Goal: Information Seeking & Learning: Learn about a topic

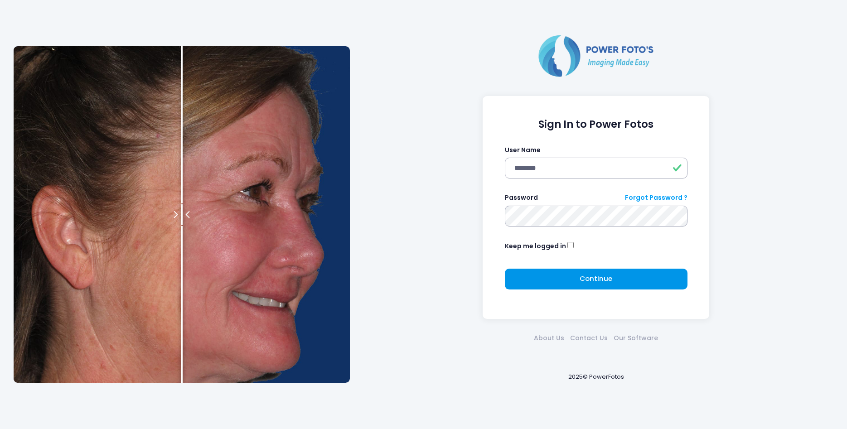
click at [569, 273] on button "Continue Please wait..." at bounding box center [596, 279] width 183 height 21
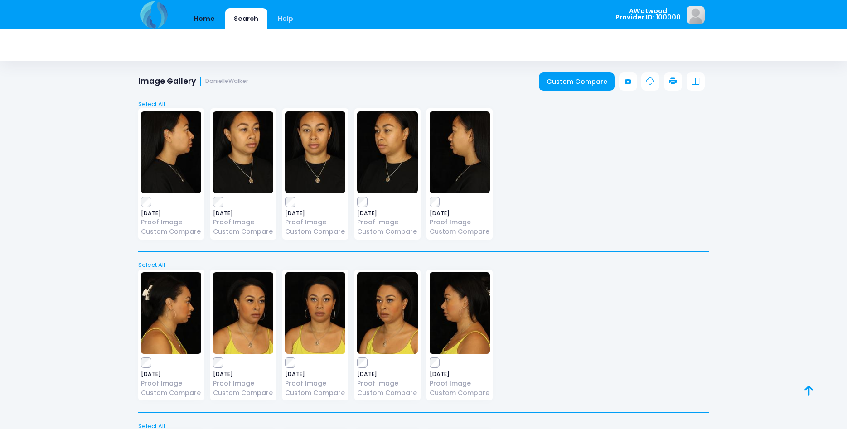
click at [205, 15] on link "Home" at bounding box center [204, 18] width 39 height 21
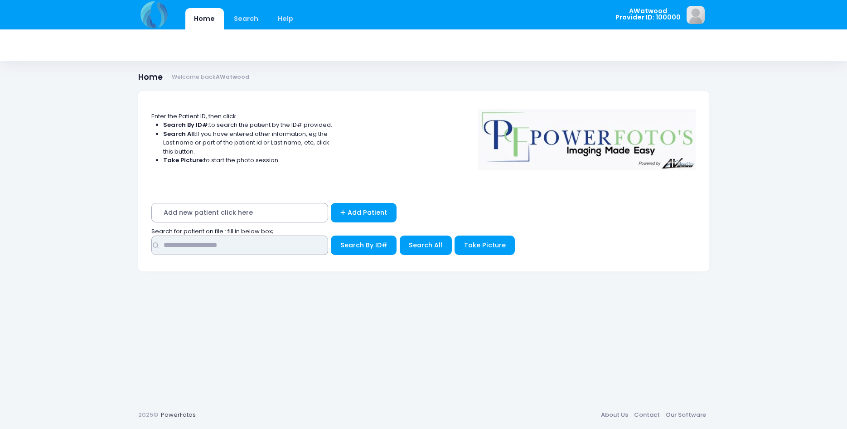
click at [169, 245] on input "text" at bounding box center [239, 245] width 177 height 19
type input "******"
click at [331, 236] on button "Search By ID#" at bounding box center [364, 245] width 66 height 19
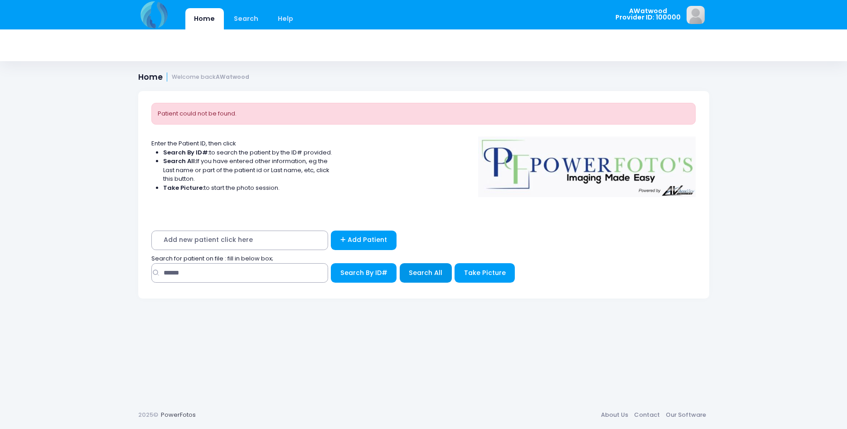
click at [422, 270] on span "Search All" at bounding box center [426, 272] width 34 height 9
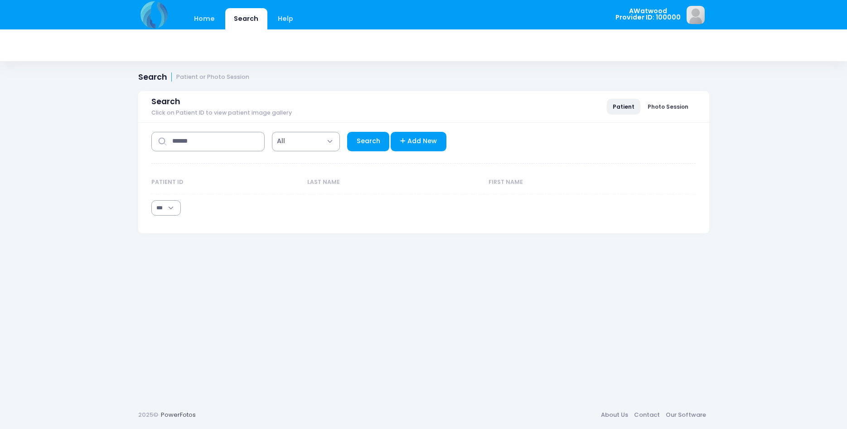
select select "***"
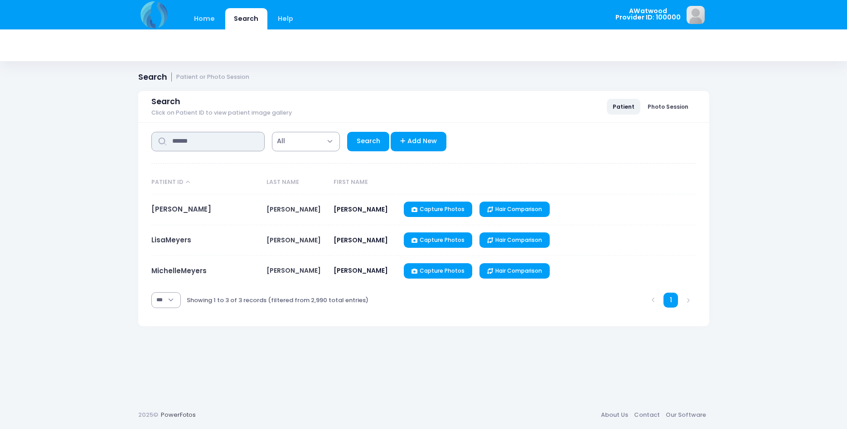
click at [185, 145] on input "******" at bounding box center [207, 141] width 113 height 19
type input "*****"
click at [371, 144] on link "Search" at bounding box center [368, 141] width 42 height 19
select select "***"
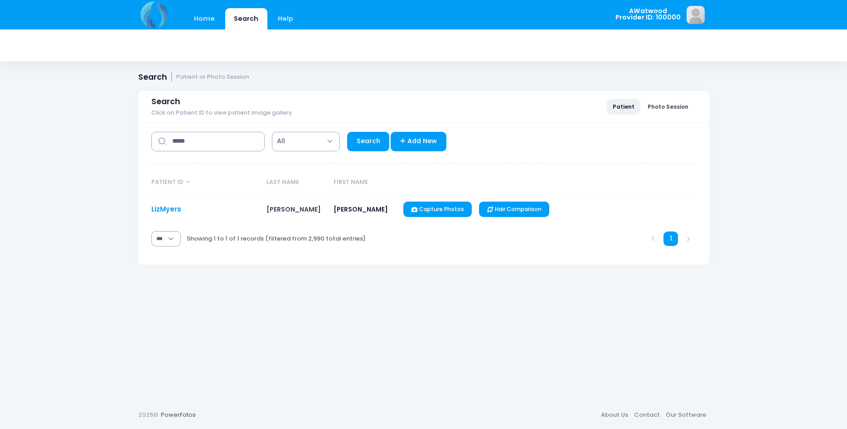
click at [169, 209] on link "LizMyers" at bounding box center [166, 209] width 30 height 10
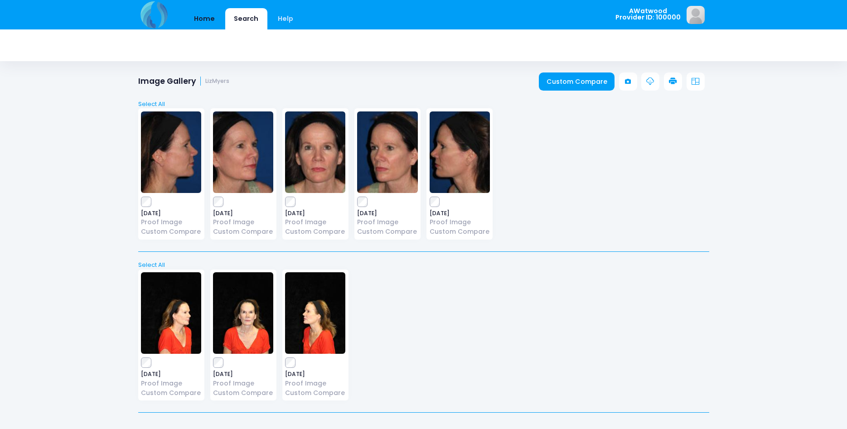
click at [205, 12] on link "Home" at bounding box center [204, 18] width 39 height 21
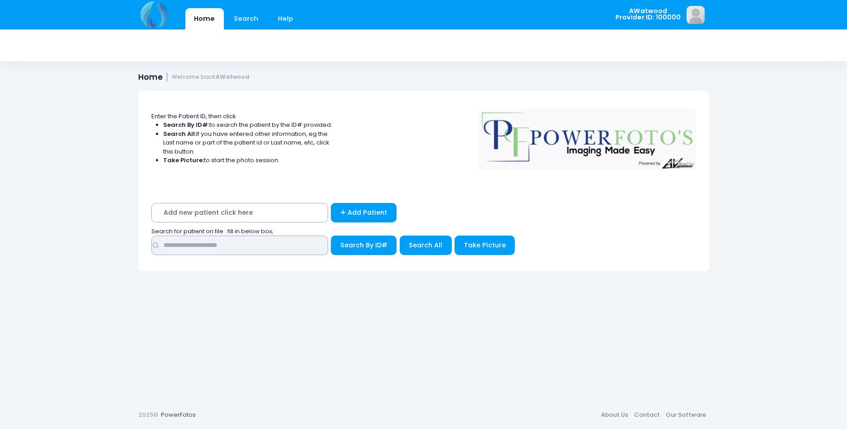
click at [191, 245] on input "text" at bounding box center [239, 245] width 177 height 19
type input "***"
click at [409, 249] on span "Search All" at bounding box center [426, 245] width 34 height 9
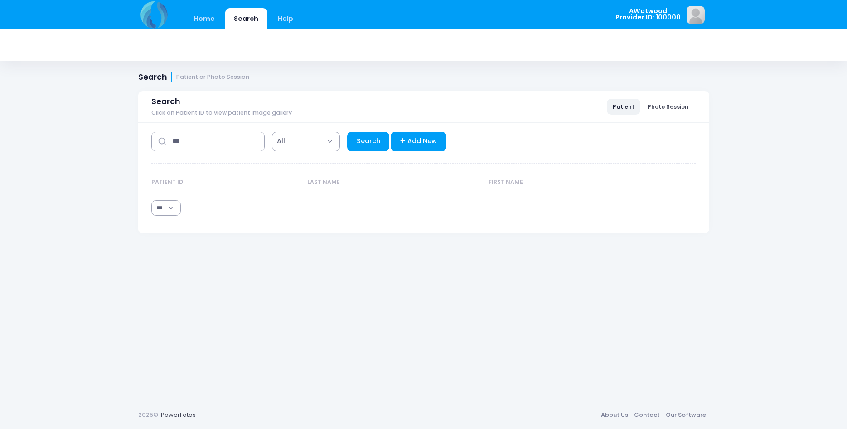
select select "***"
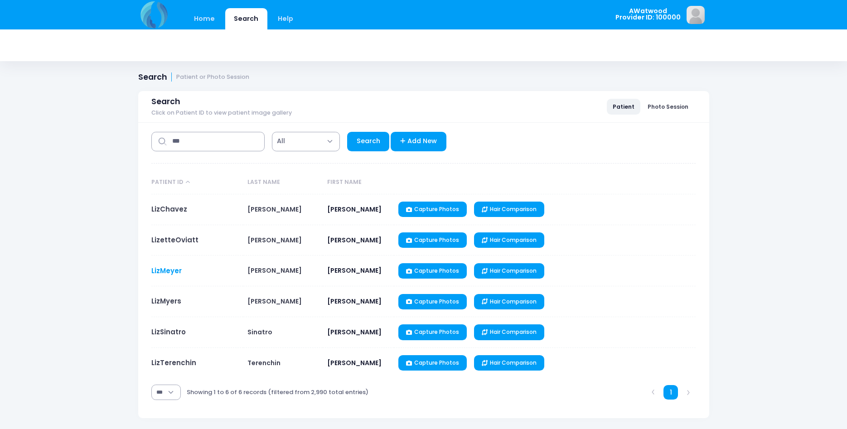
click at [171, 268] on link "LizMeyer" at bounding box center [166, 271] width 30 height 10
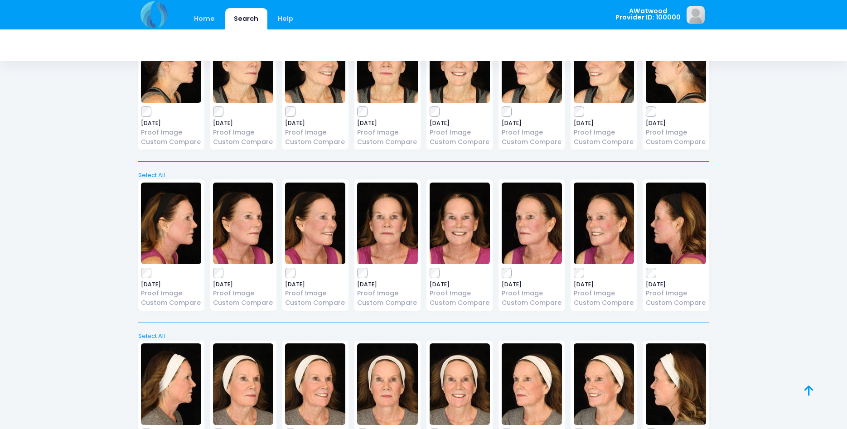
scroll to position [2369, 0]
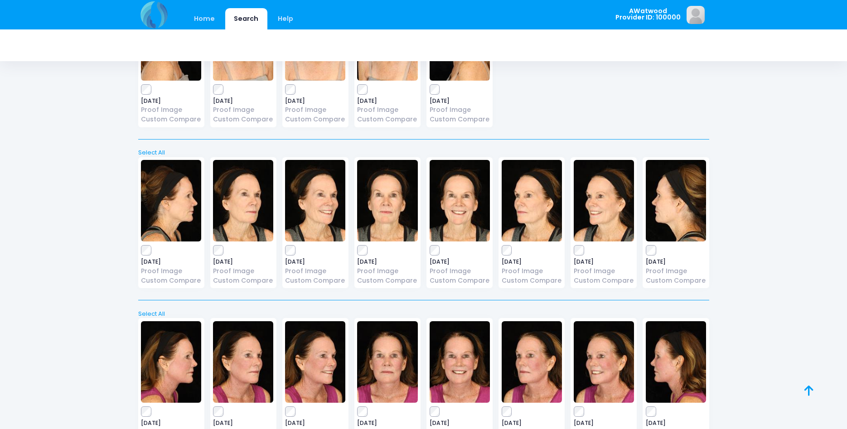
click at [243, 196] on img at bounding box center [243, 201] width 60 height 82
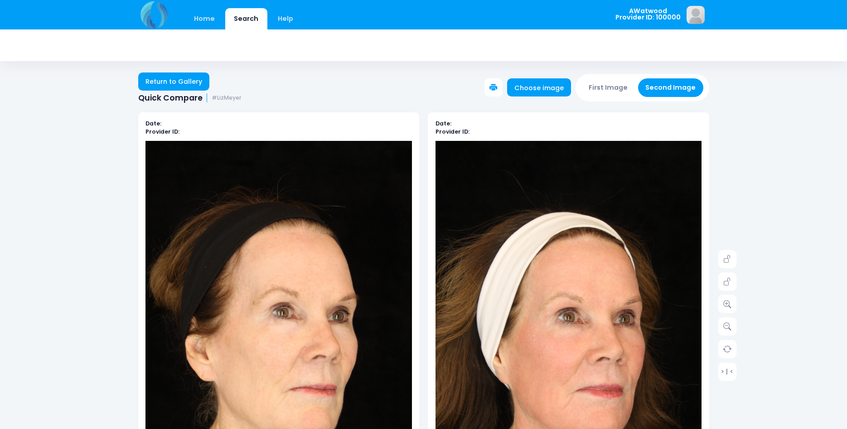
scroll to position [139, 0]
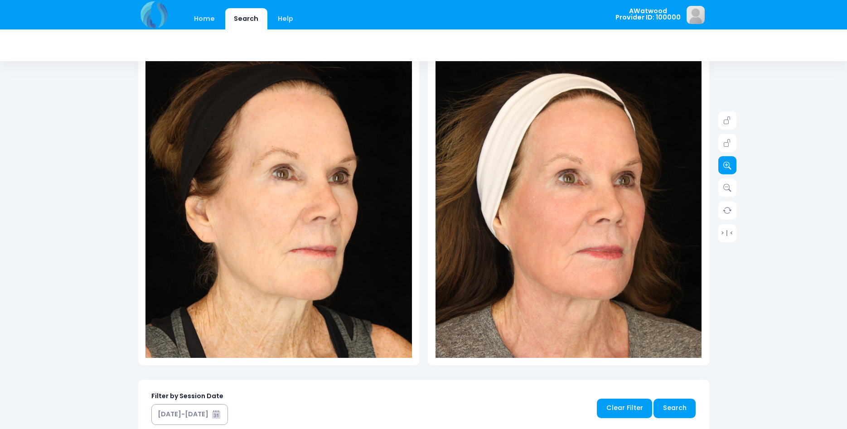
click at [733, 168] on link at bounding box center [728, 165] width 18 height 18
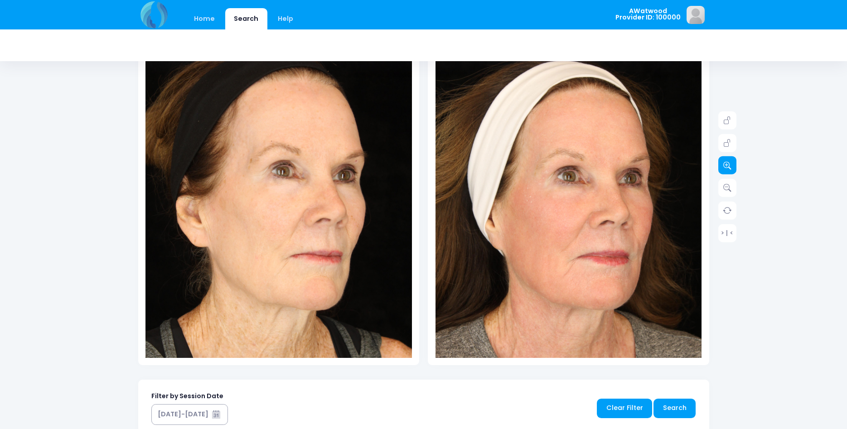
click at [733, 168] on link at bounding box center [728, 165] width 18 height 18
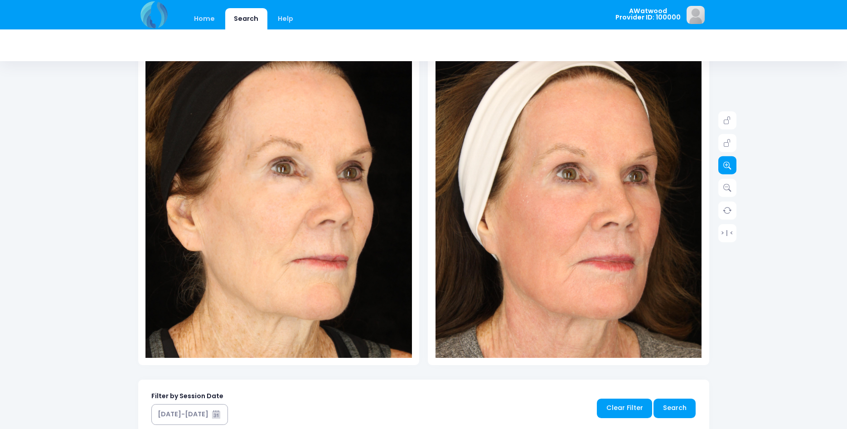
click at [733, 168] on link at bounding box center [728, 165] width 18 height 18
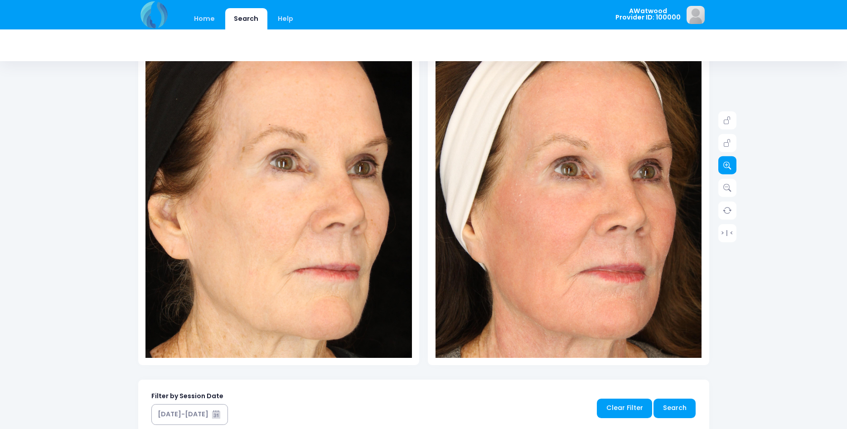
click at [733, 168] on link at bounding box center [728, 165] width 18 height 18
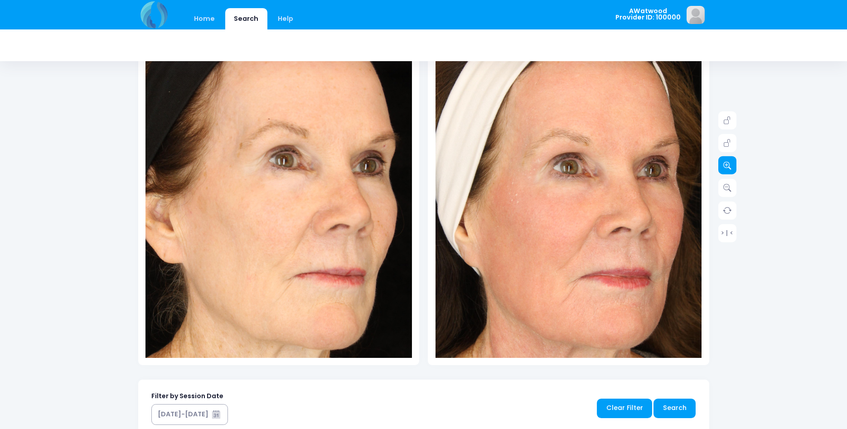
click at [733, 168] on link at bounding box center [728, 165] width 18 height 18
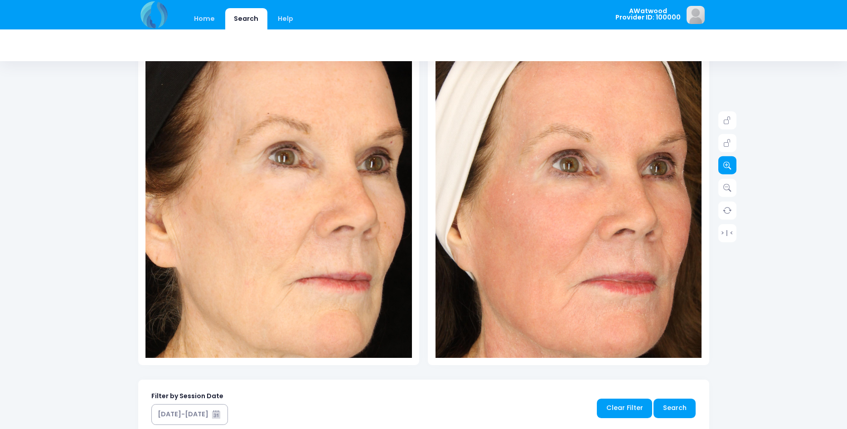
click at [733, 168] on link at bounding box center [728, 165] width 18 height 18
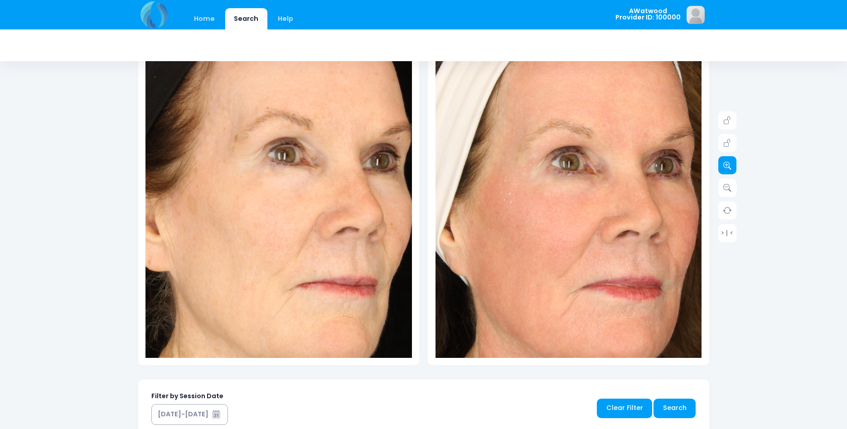
click at [733, 168] on link at bounding box center [728, 165] width 18 height 18
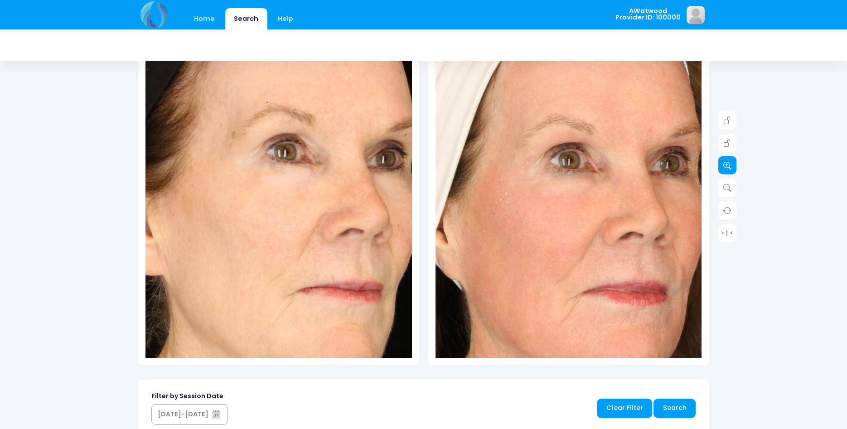
click at [733, 168] on link at bounding box center [728, 165] width 18 height 18
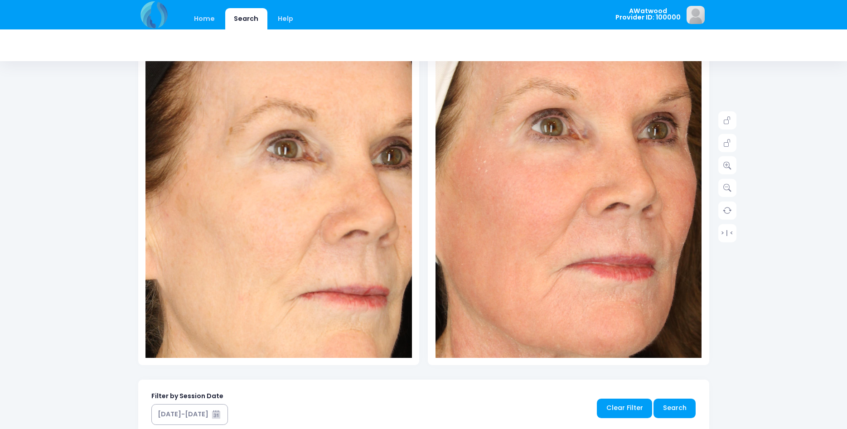
click at [588, 211] on img at bounding box center [551, 170] width 506 height 759
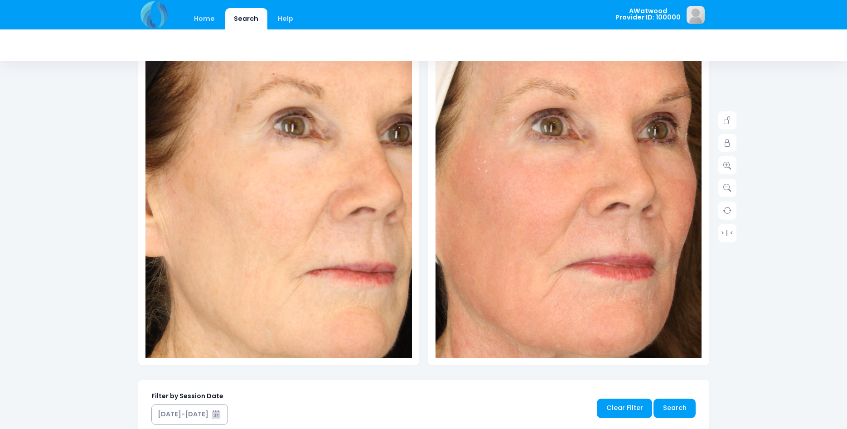
click at [271, 203] on img at bounding box center [286, 178] width 506 height 759
click at [208, 18] on link "Home" at bounding box center [204, 18] width 39 height 21
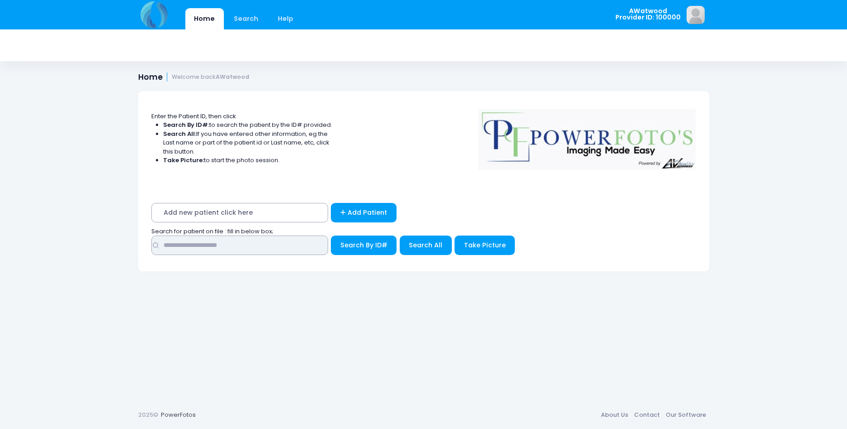
click at [186, 247] on input "text" at bounding box center [239, 245] width 177 height 19
type input "*******"
click at [406, 241] on button "Search All" at bounding box center [426, 245] width 52 height 19
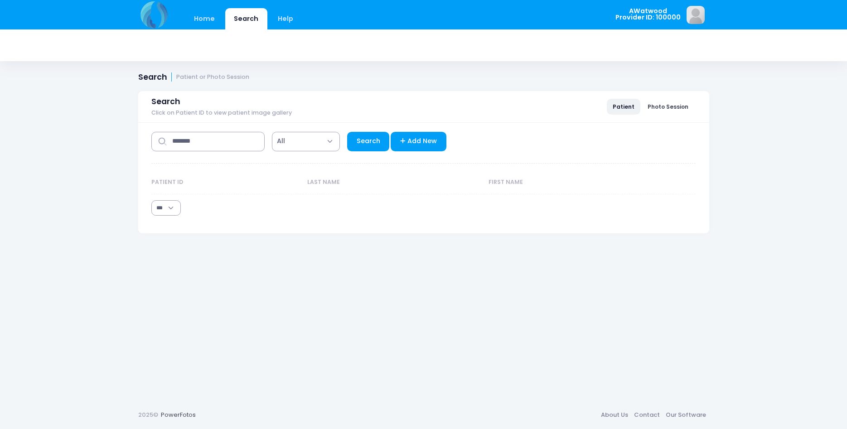
select select "***"
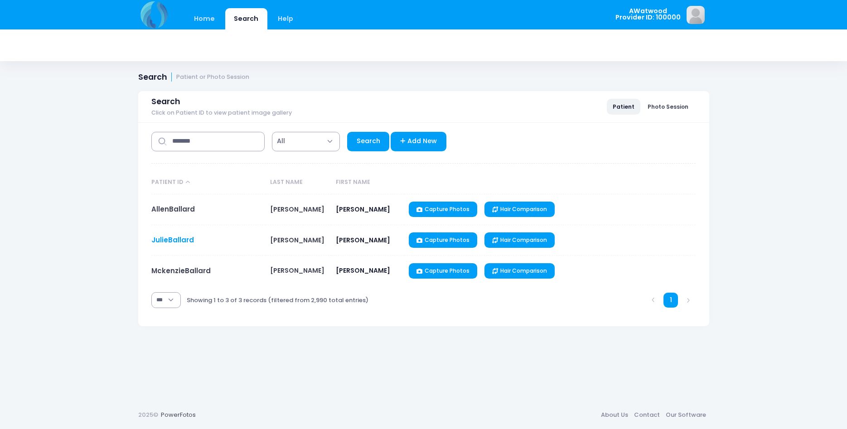
click at [175, 239] on link "JulieBallard" at bounding box center [172, 240] width 43 height 10
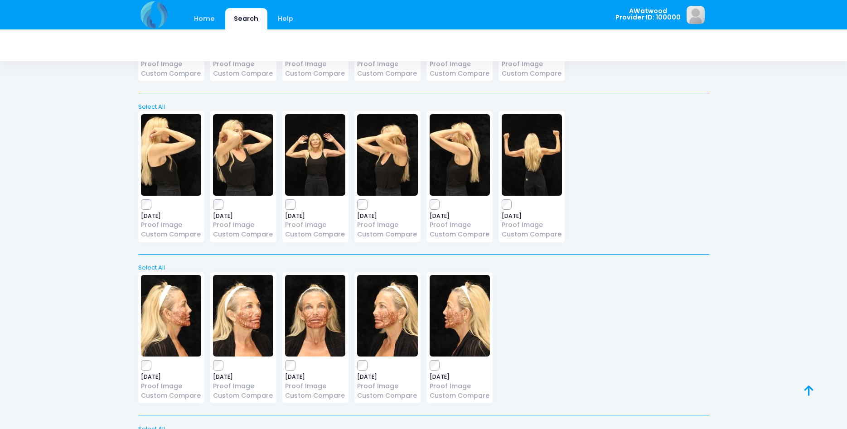
scroll to position [2530, 0]
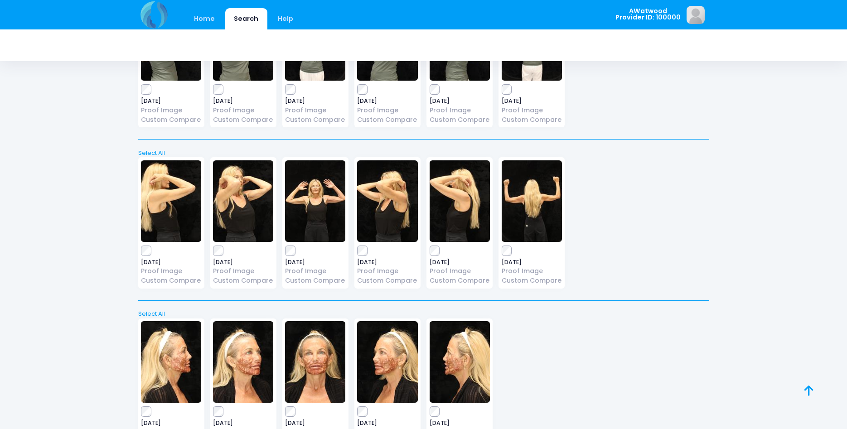
click at [160, 192] on img at bounding box center [171, 201] width 60 height 82
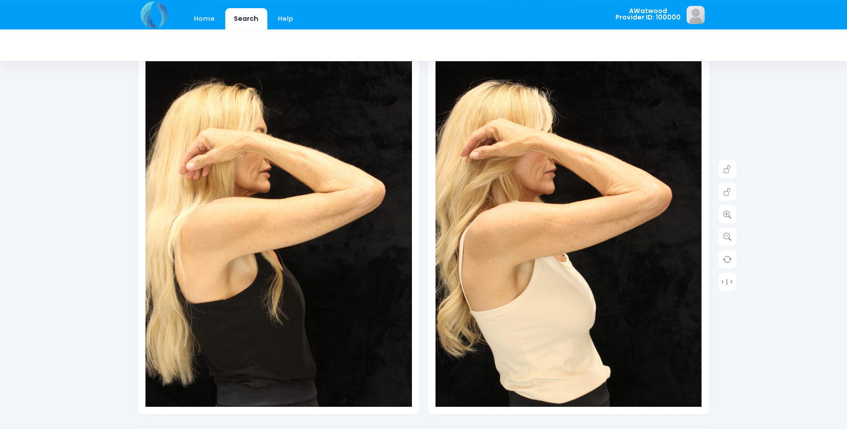
scroll to position [92, 0]
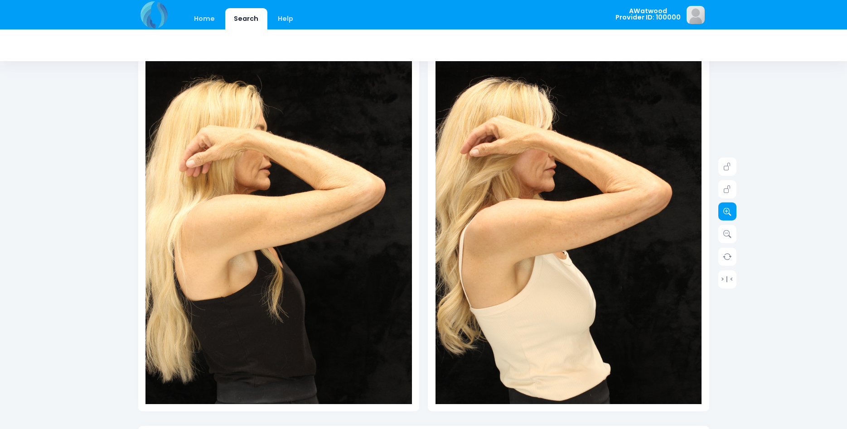
click at [728, 213] on icon at bounding box center [727, 212] width 8 height 8
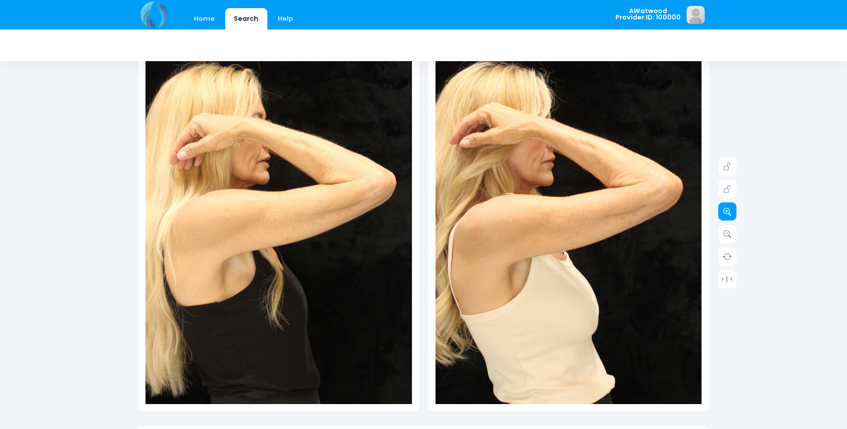
click at [728, 213] on icon at bounding box center [727, 212] width 8 height 8
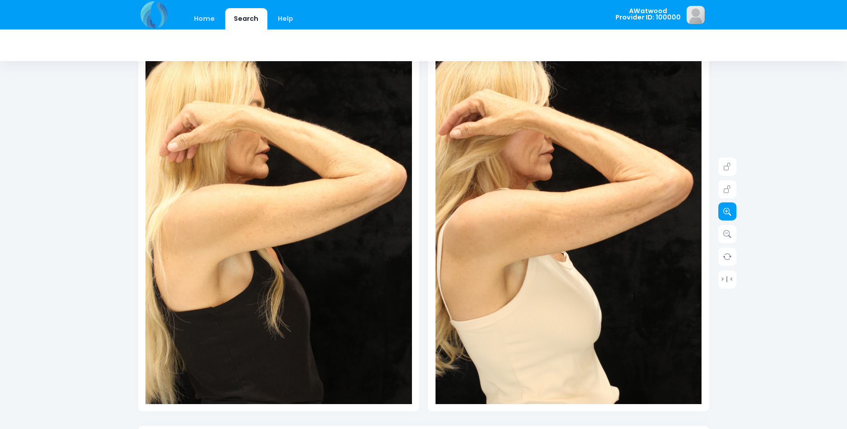
click at [728, 213] on icon at bounding box center [727, 212] width 8 height 8
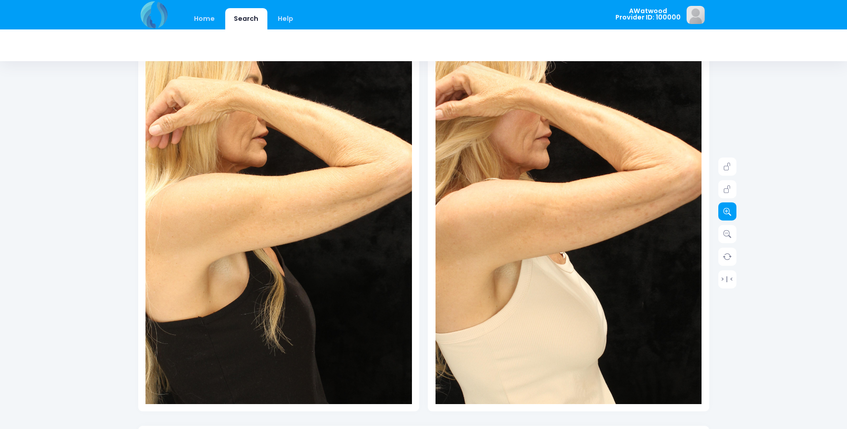
click at [728, 213] on icon at bounding box center [727, 212] width 8 height 8
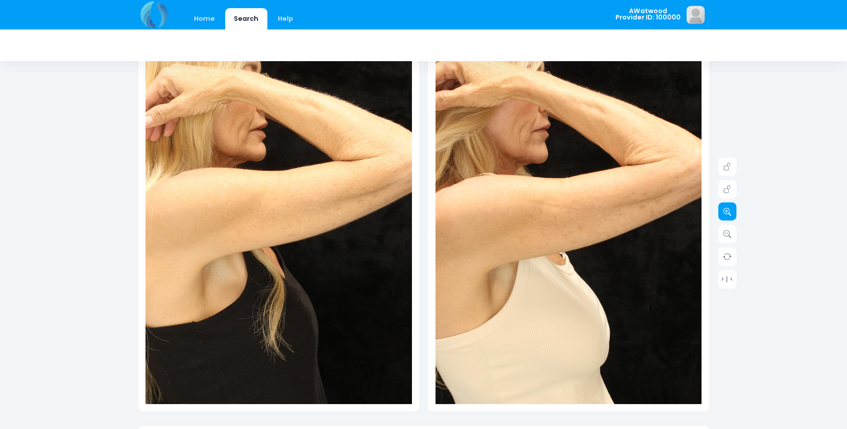
click at [728, 213] on icon at bounding box center [727, 212] width 8 height 8
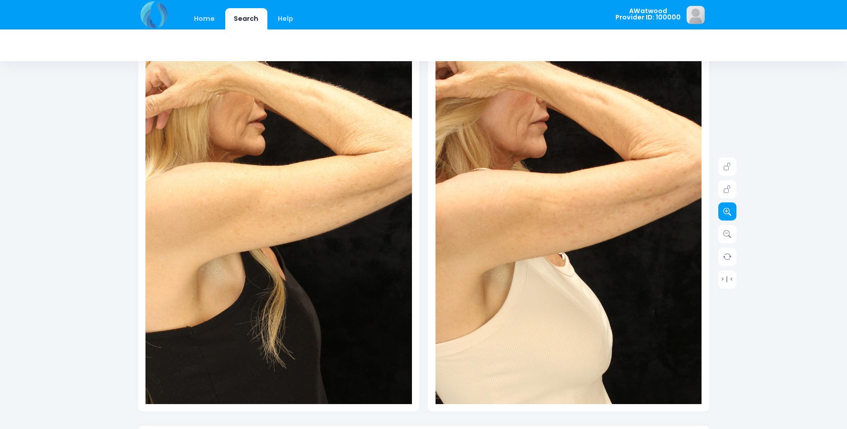
click at [728, 213] on icon at bounding box center [727, 212] width 8 height 8
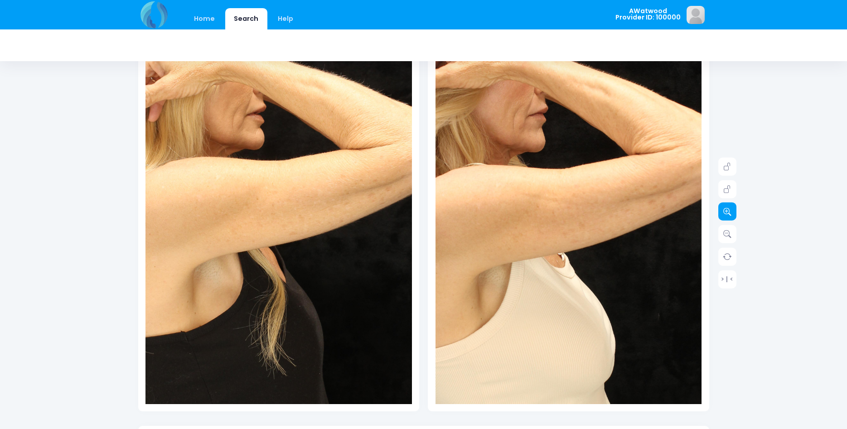
click at [728, 213] on icon at bounding box center [727, 212] width 8 height 8
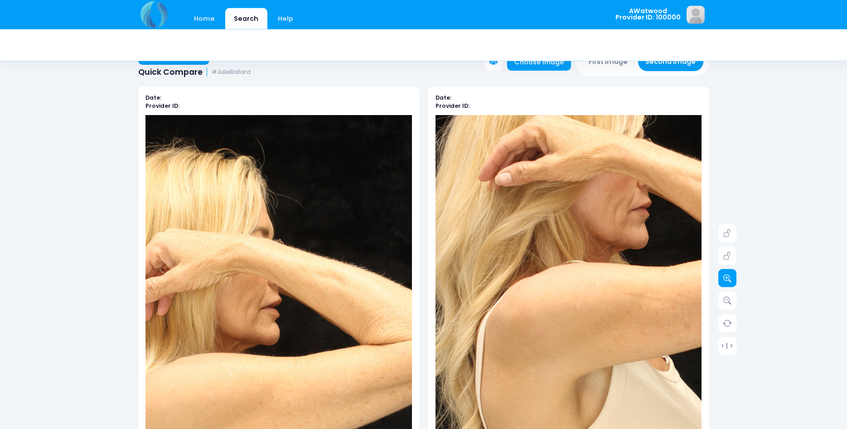
scroll to position [0, 0]
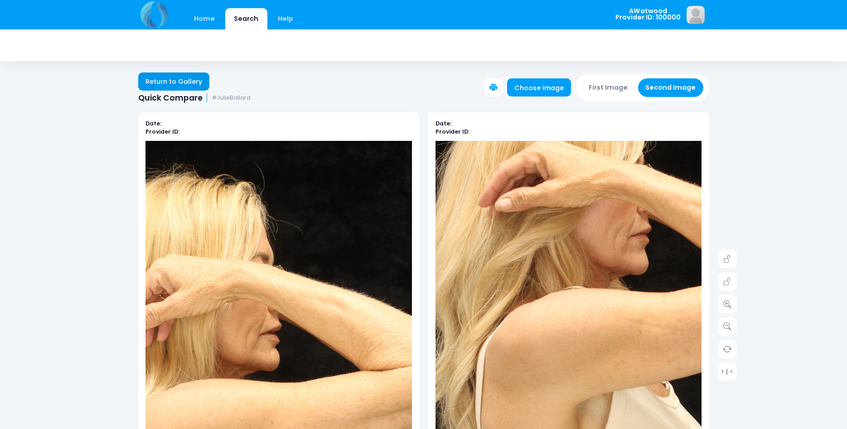
click at [167, 85] on link "Return to Gallery" at bounding box center [174, 82] width 72 height 18
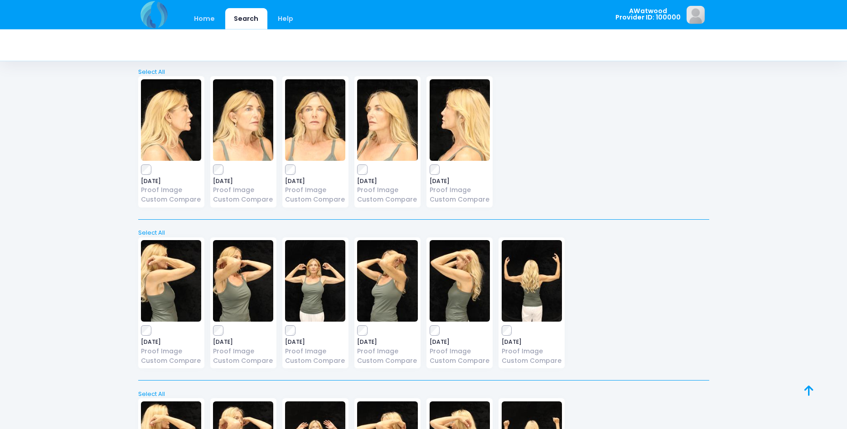
scroll to position [2312, 0]
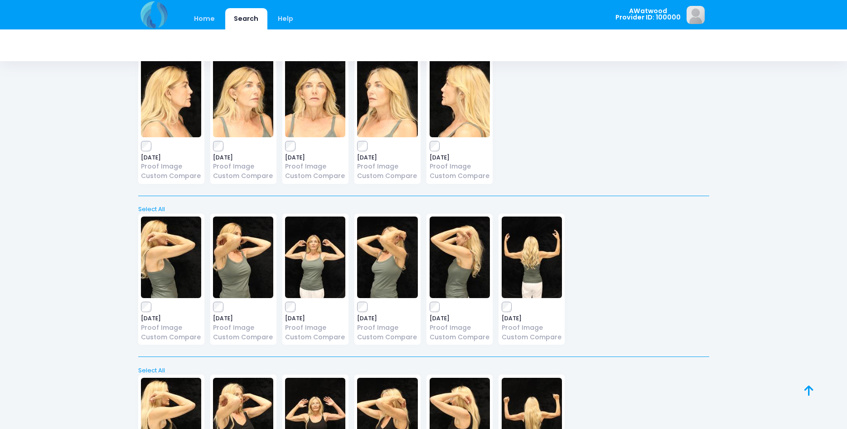
click at [172, 250] on img at bounding box center [171, 258] width 60 height 82
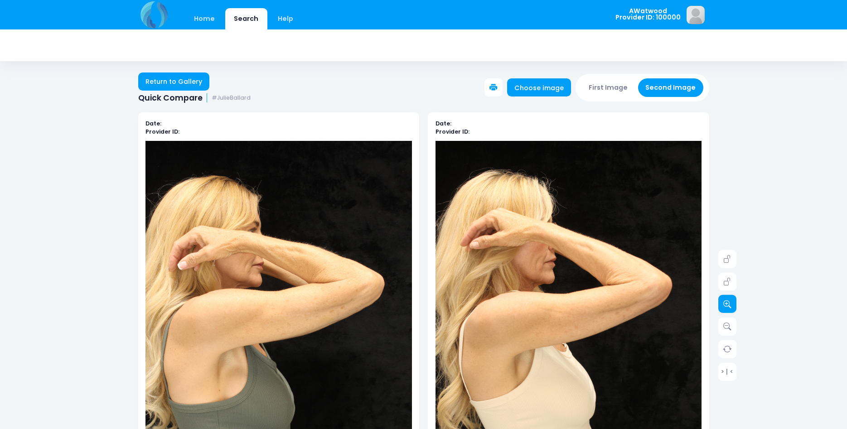
click at [729, 302] on icon at bounding box center [727, 304] width 8 height 8
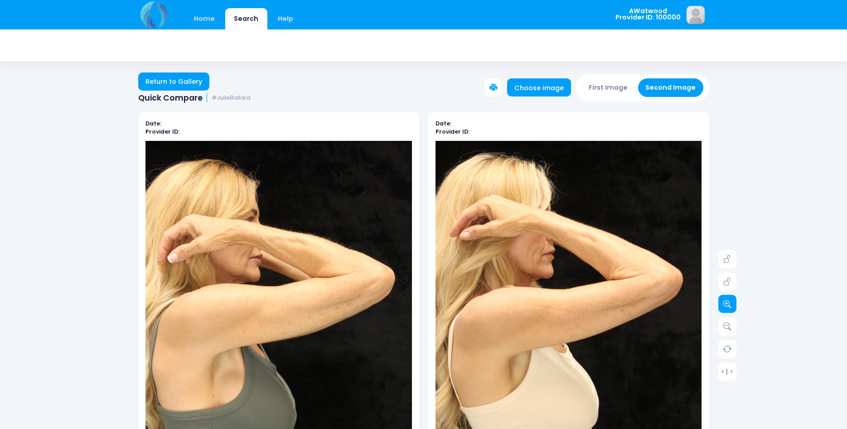
click at [729, 302] on icon at bounding box center [727, 304] width 8 height 8
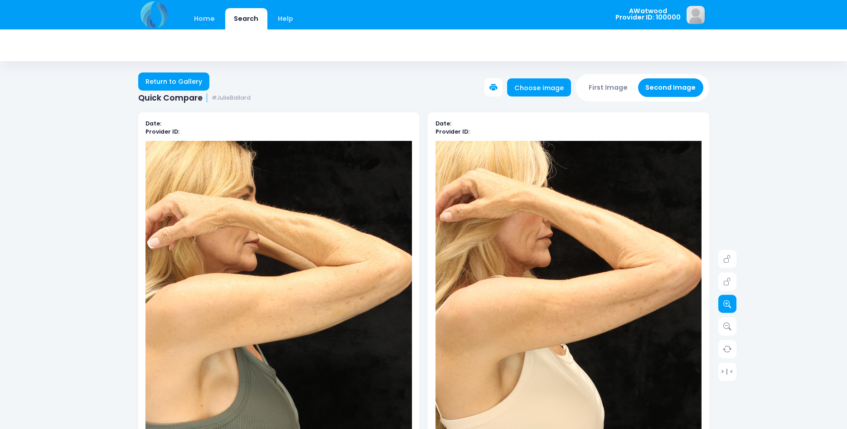
click at [729, 302] on icon at bounding box center [727, 304] width 8 height 8
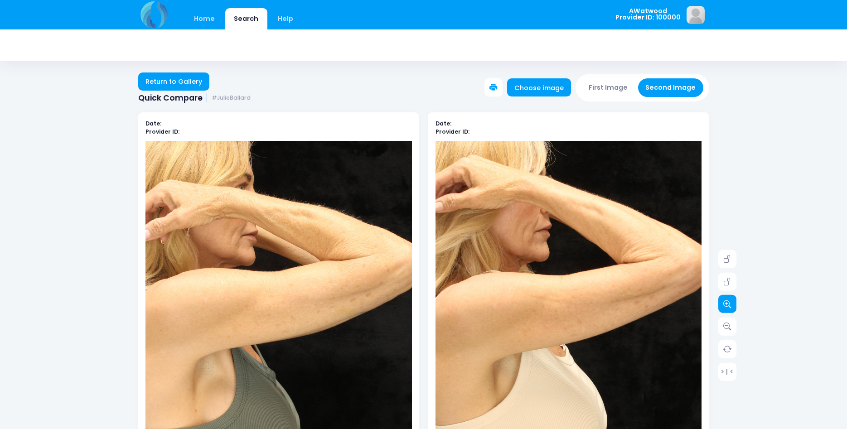
click at [728, 302] on icon at bounding box center [727, 304] width 8 height 8
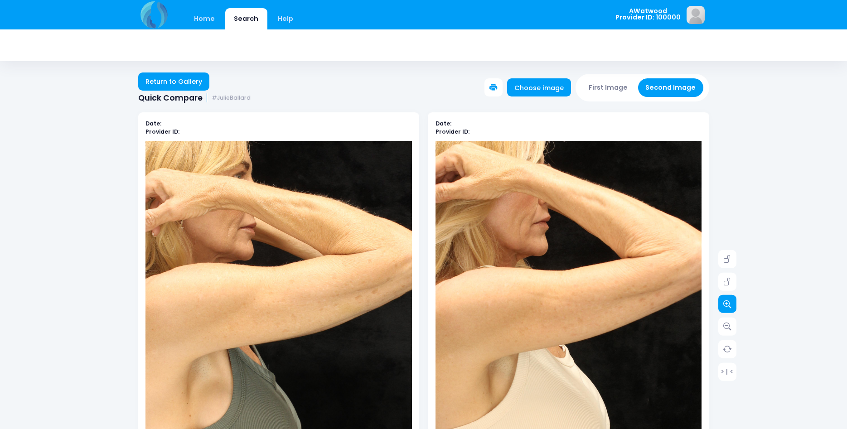
click at [728, 302] on icon at bounding box center [727, 304] width 8 height 8
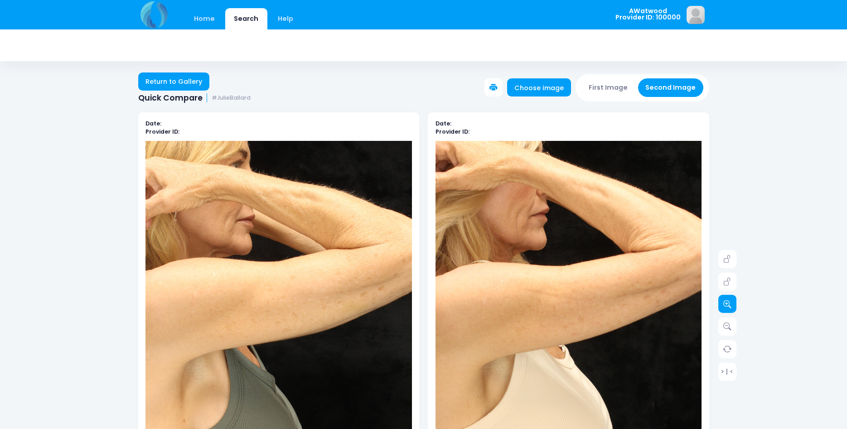
click at [728, 302] on icon at bounding box center [727, 304] width 8 height 8
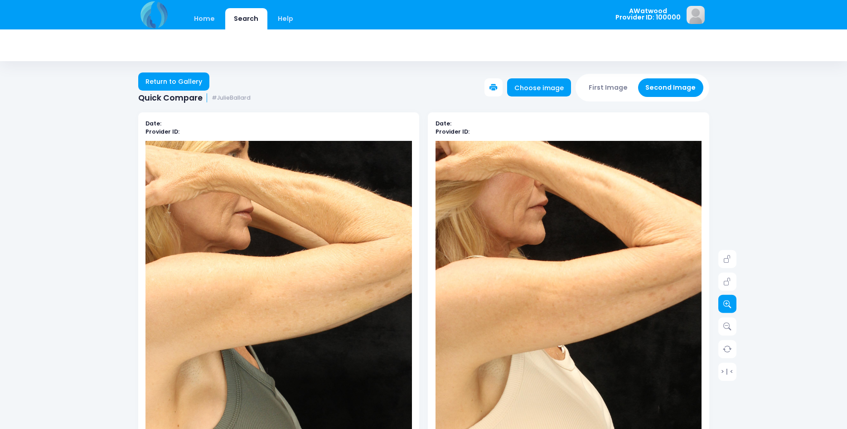
click at [728, 302] on icon at bounding box center [727, 304] width 8 height 8
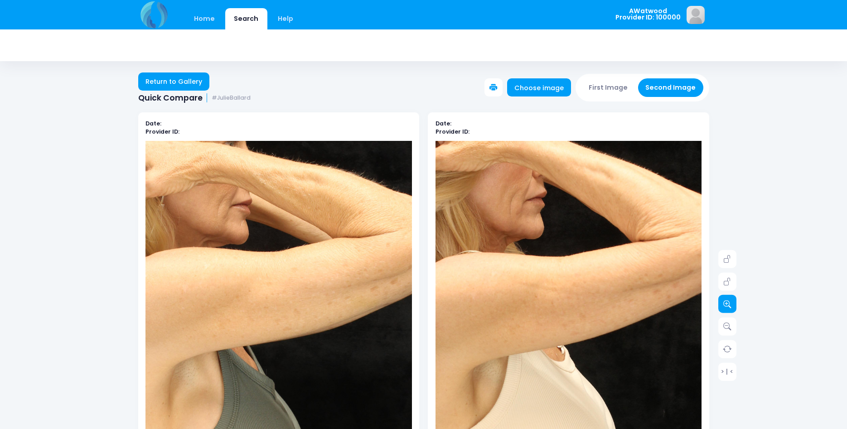
click at [728, 302] on icon at bounding box center [727, 304] width 8 height 8
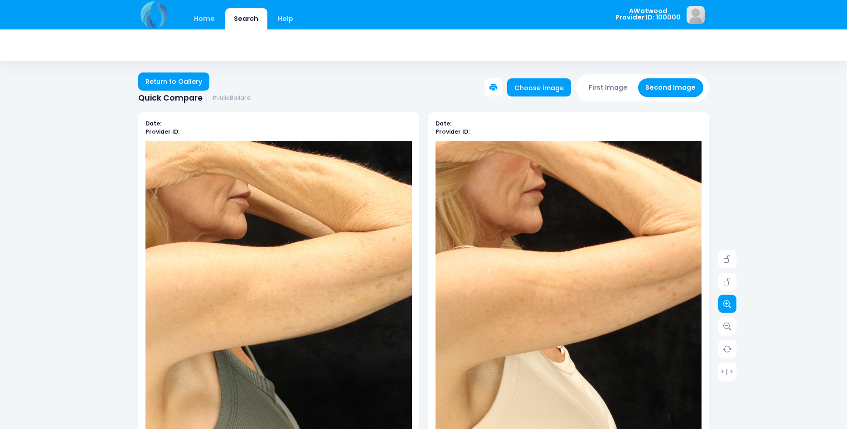
click at [729, 302] on icon at bounding box center [727, 304] width 8 height 8
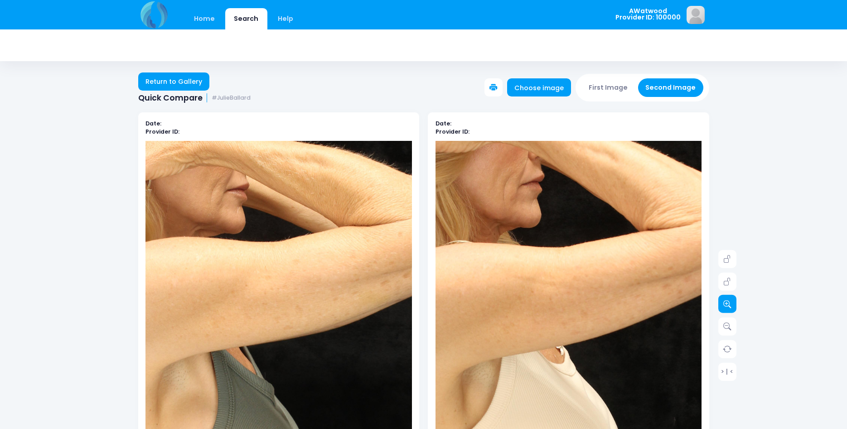
click at [729, 302] on icon at bounding box center [727, 304] width 8 height 8
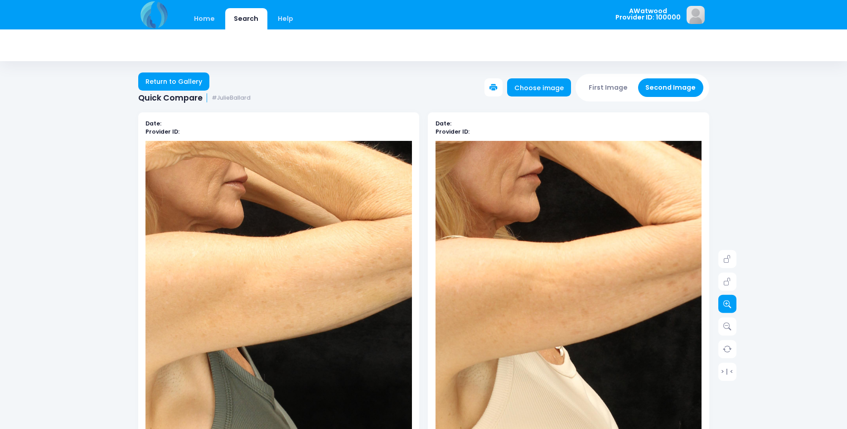
click at [729, 302] on icon at bounding box center [727, 304] width 8 height 8
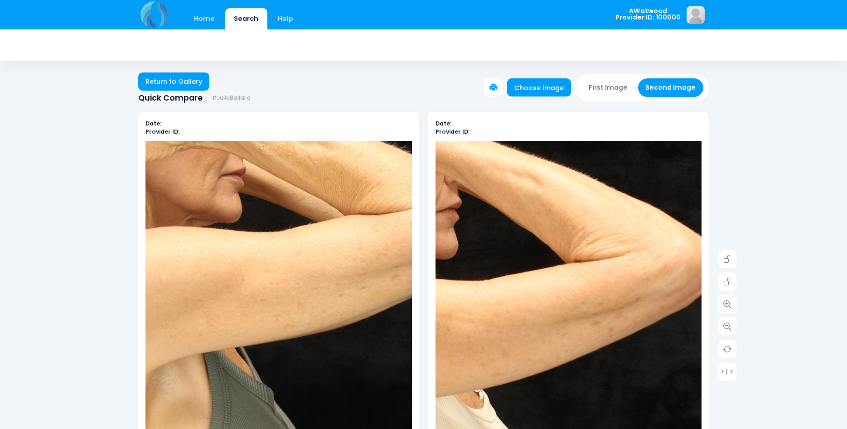
click at [636, 287] on img at bounding box center [488, 383] width 586 height 879
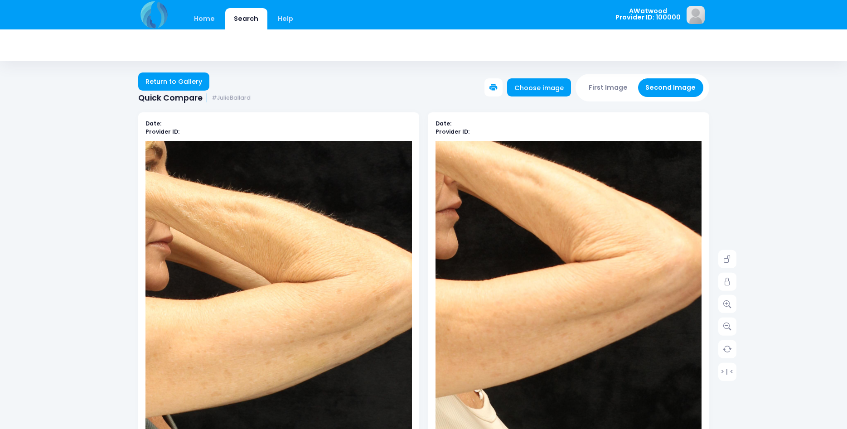
click at [340, 268] on img at bounding box center [206, 408] width 586 height 879
click at [178, 82] on link "Return to Gallery" at bounding box center [174, 82] width 72 height 18
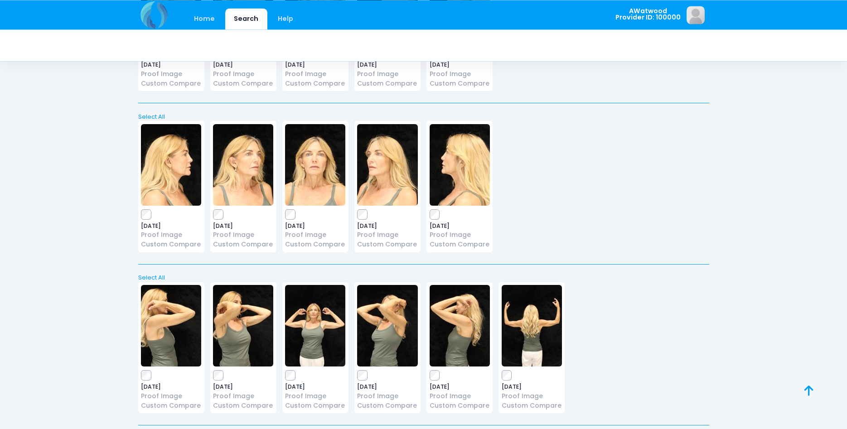
scroll to position [2312, 0]
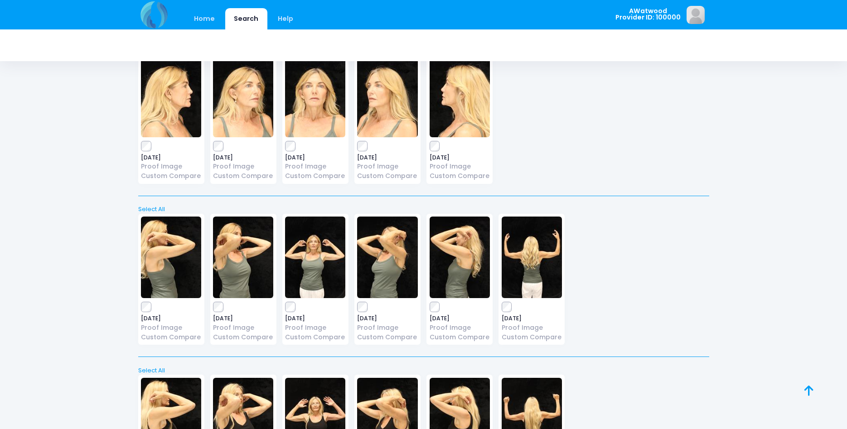
click at [449, 261] on img at bounding box center [460, 258] width 60 height 82
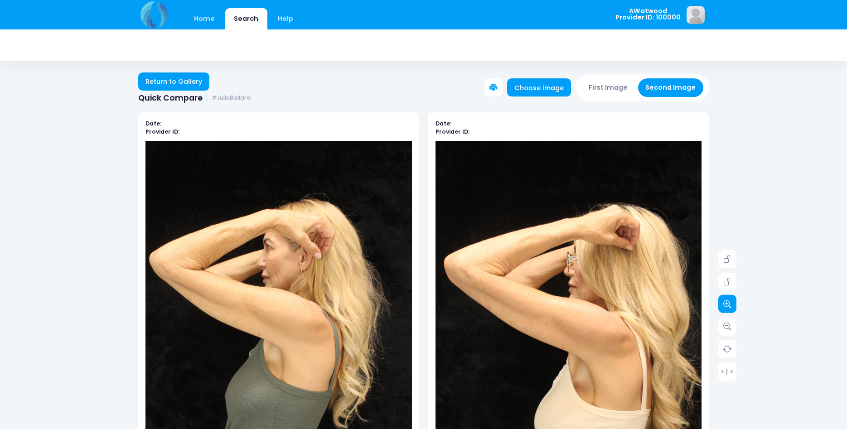
click at [724, 301] on icon at bounding box center [727, 304] width 8 height 8
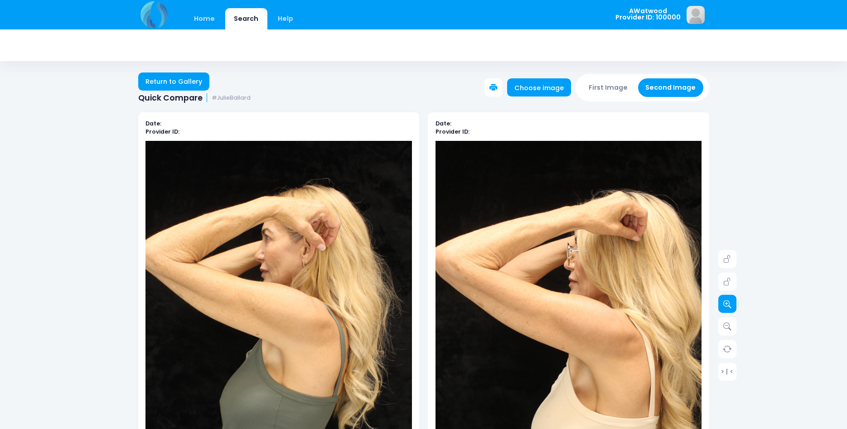
click at [724, 301] on icon at bounding box center [727, 304] width 8 height 8
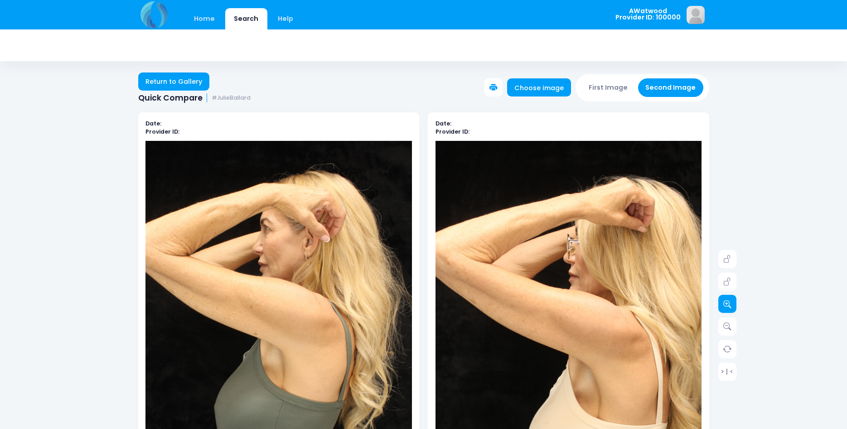
click at [724, 301] on icon at bounding box center [727, 304] width 8 height 8
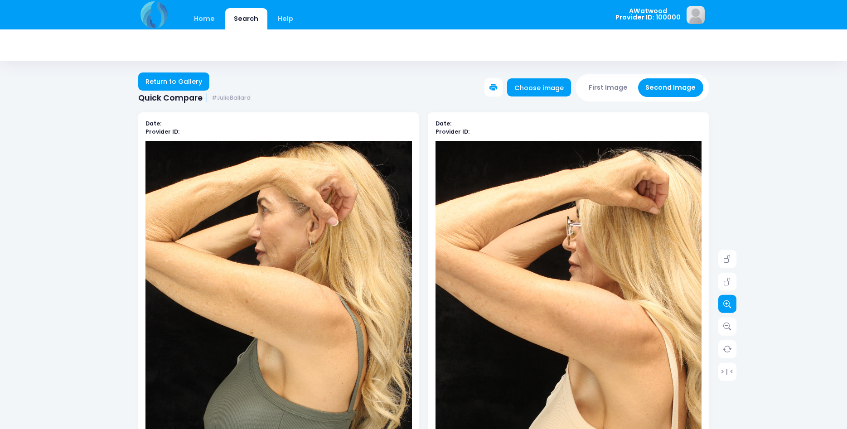
click at [724, 301] on icon at bounding box center [727, 304] width 8 height 8
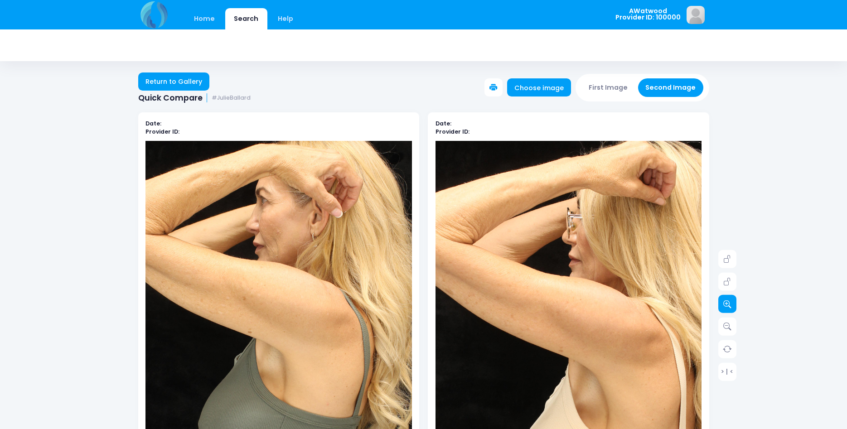
click at [724, 301] on icon at bounding box center [727, 304] width 8 height 8
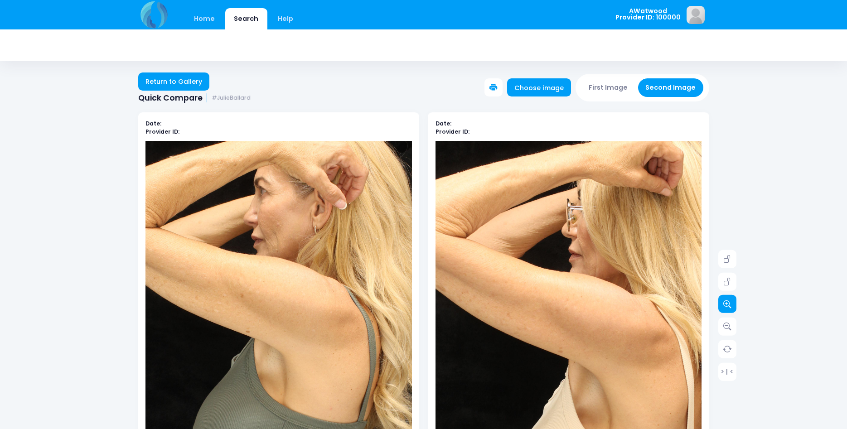
click at [724, 301] on icon at bounding box center [727, 304] width 8 height 8
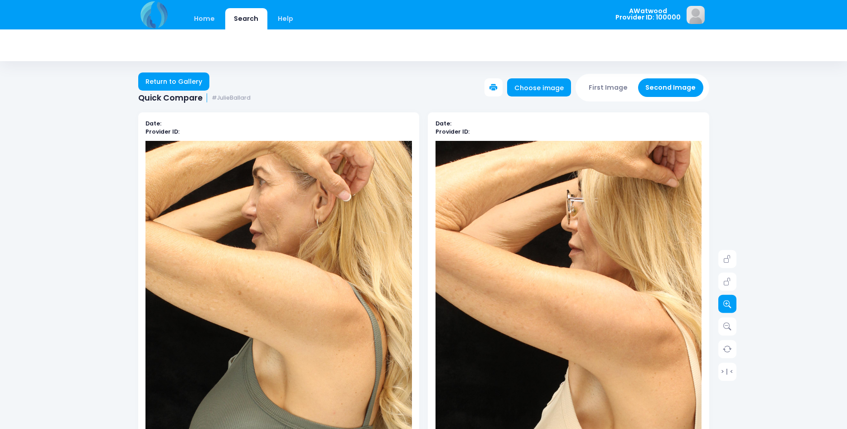
click at [724, 301] on icon at bounding box center [727, 304] width 8 height 8
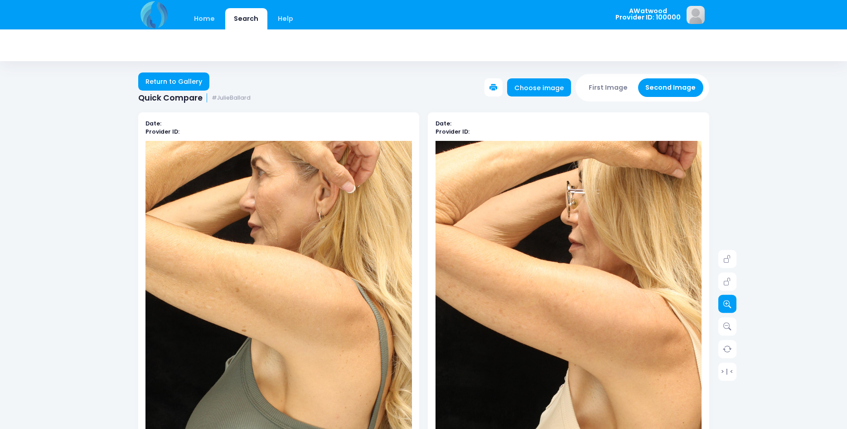
click at [724, 301] on icon at bounding box center [727, 304] width 8 height 8
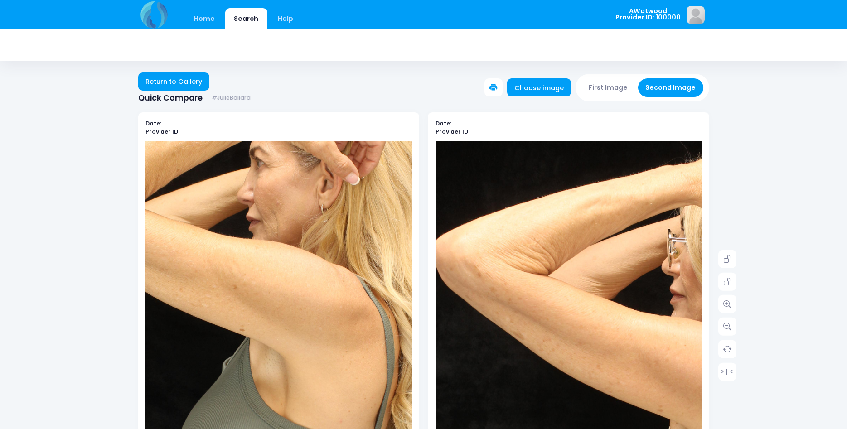
click at [456, 262] on img at bounding box center [670, 397] width 506 height 759
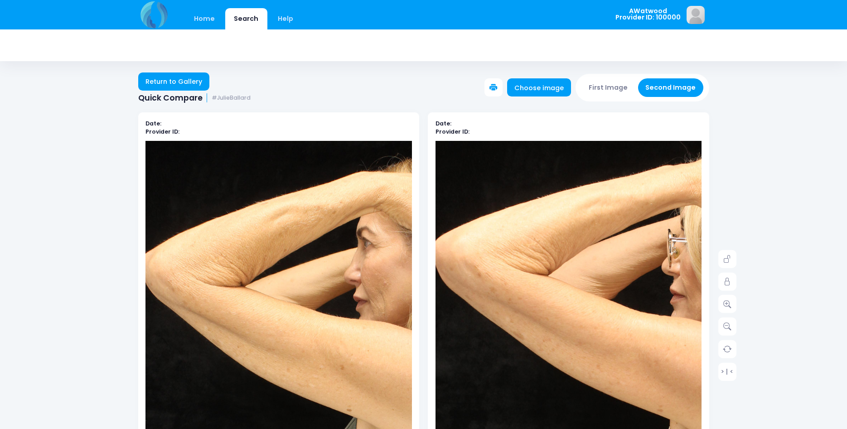
click at [160, 239] on img at bounding box center [386, 420] width 506 height 759
click at [181, 83] on link "Return to Gallery" at bounding box center [174, 82] width 72 height 18
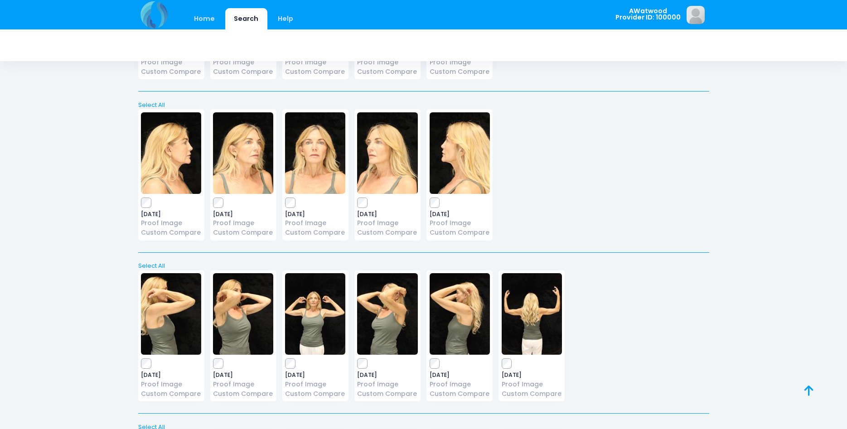
scroll to position [2358, 0]
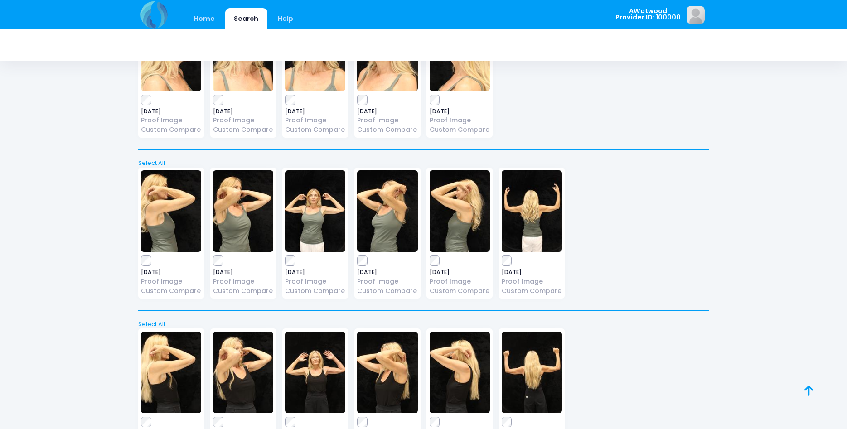
click at [536, 222] on img at bounding box center [532, 211] width 60 height 82
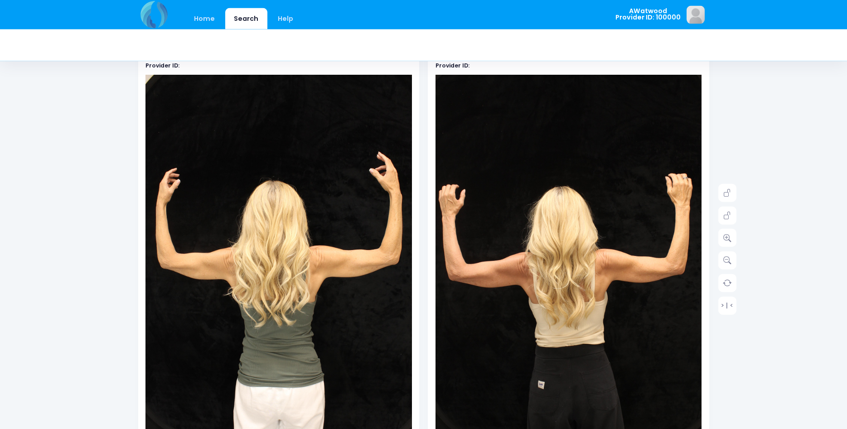
scroll to position [46, 0]
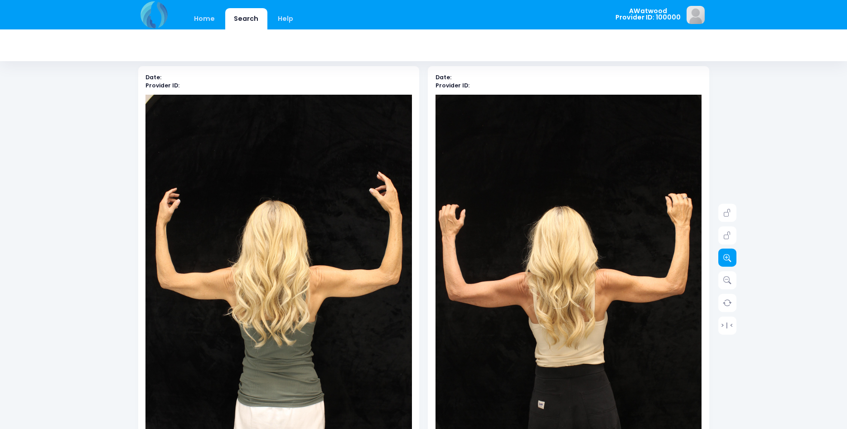
click at [727, 262] on icon at bounding box center [727, 258] width 8 height 8
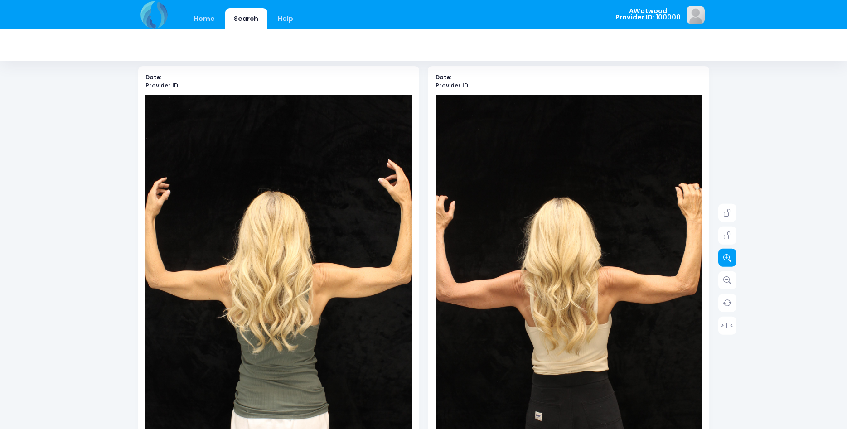
click at [727, 262] on icon at bounding box center [727, 258] width 8 height 8
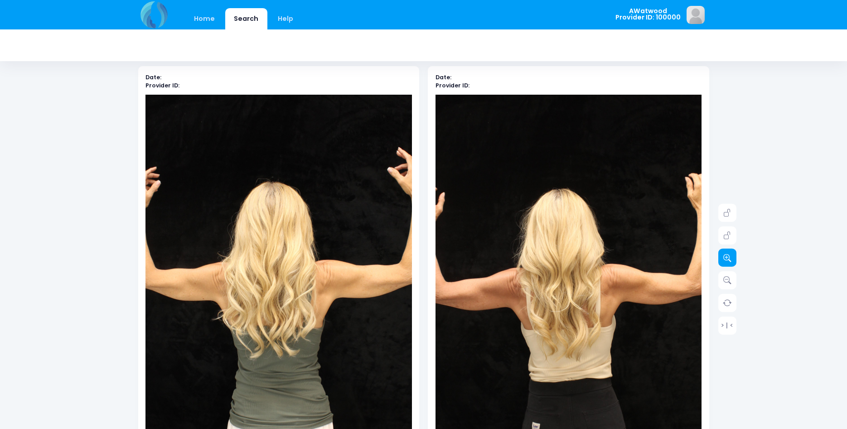
click at [728, 262] on icon at bounding box center [727, 258] width 8 height 8
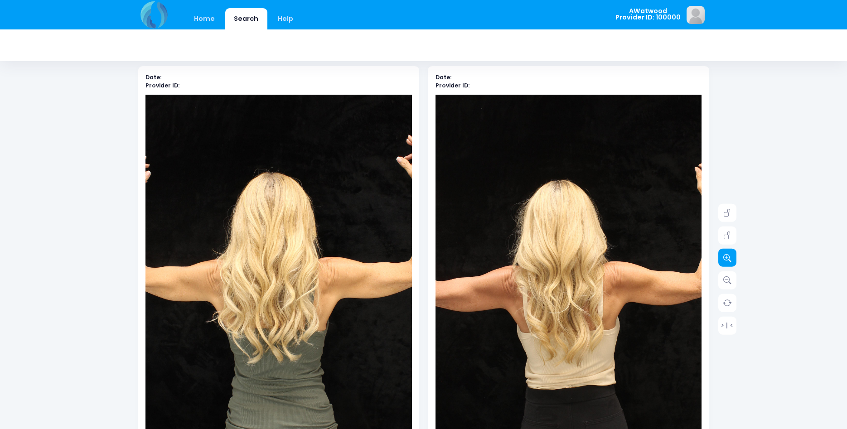
click at [728, 262] on icon at bounding box center [727, 258] width 8 height 8
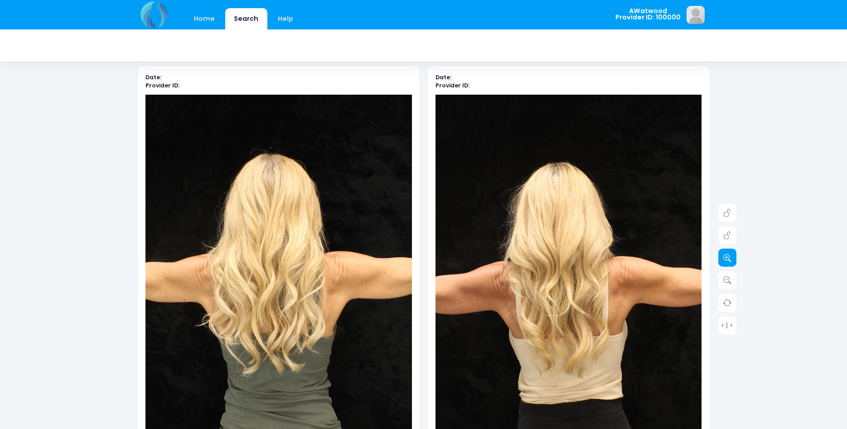
click at [728, 261] on icon at bounding box center [727, 258] width 8 height 8
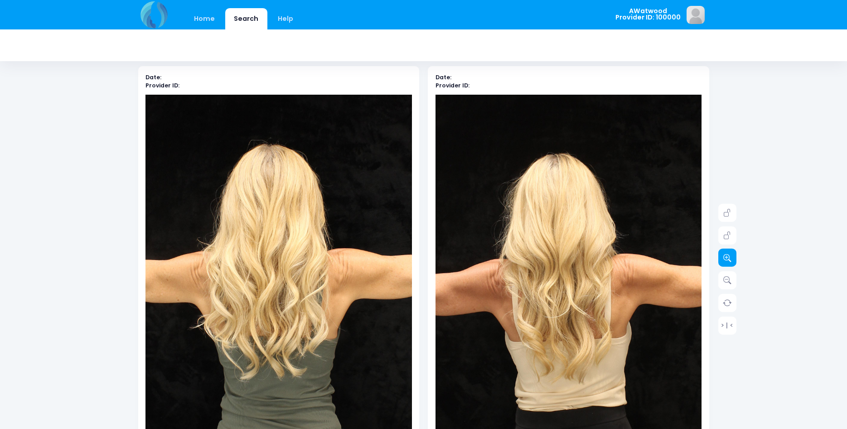
click at [728, 261] on icon at bounding box center [727, 258] width 8 height 8
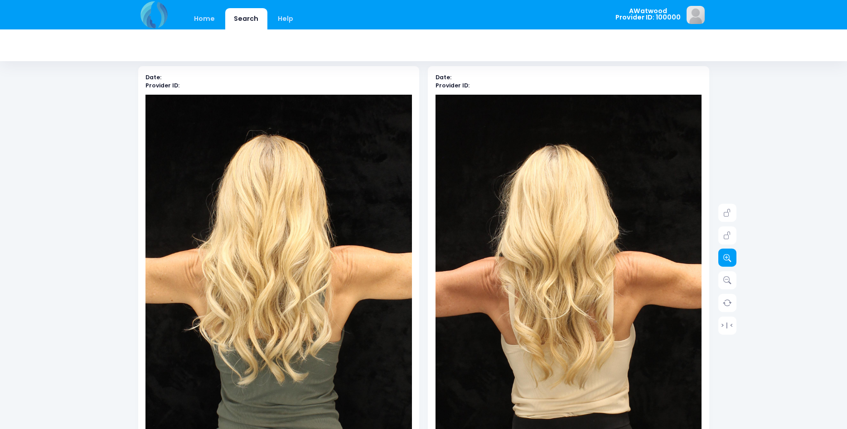
click at [728, 261] on icon at bounding box center [727, 258] width 8 height 8
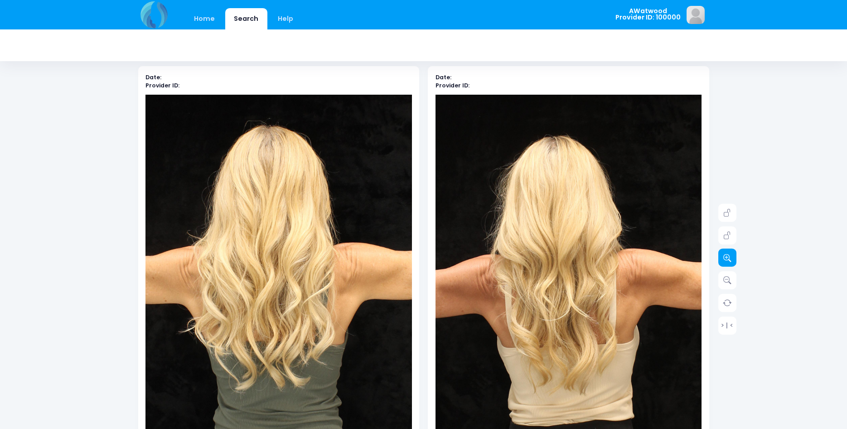
click at [728, 261] on icon at bounding box center [727, 258] width 8 height 8
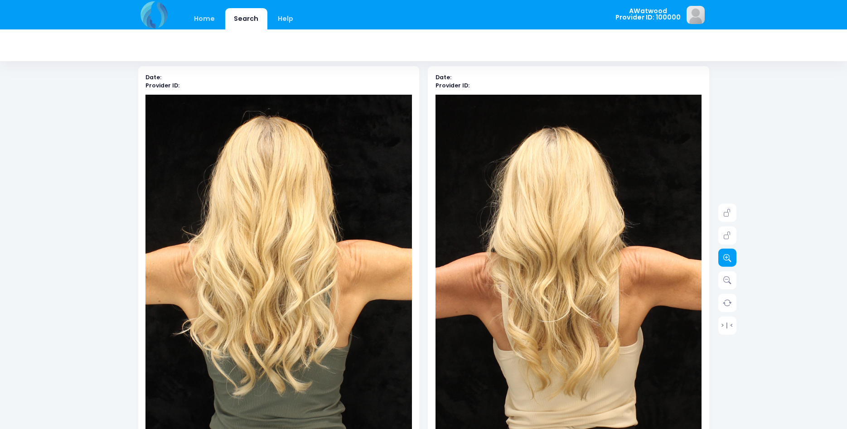
click at [729, 261] on icon at bounding box center [727, 258] width 8 height 8
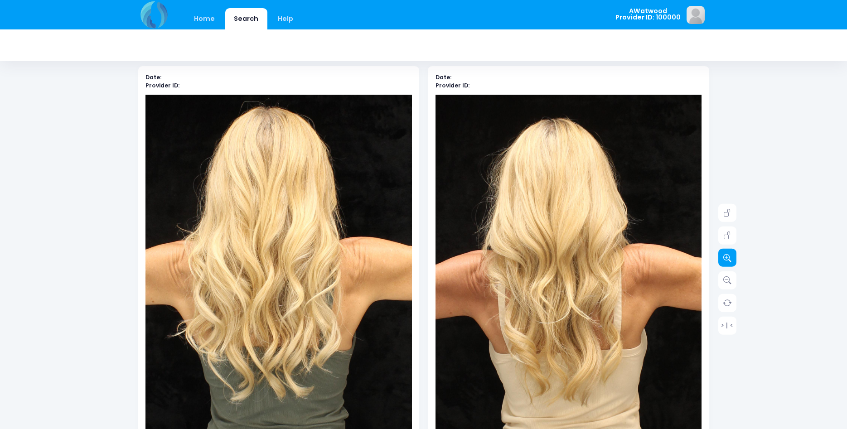
click at [729, 261] on icon at bounding box center [727, 258] width 8 height 8
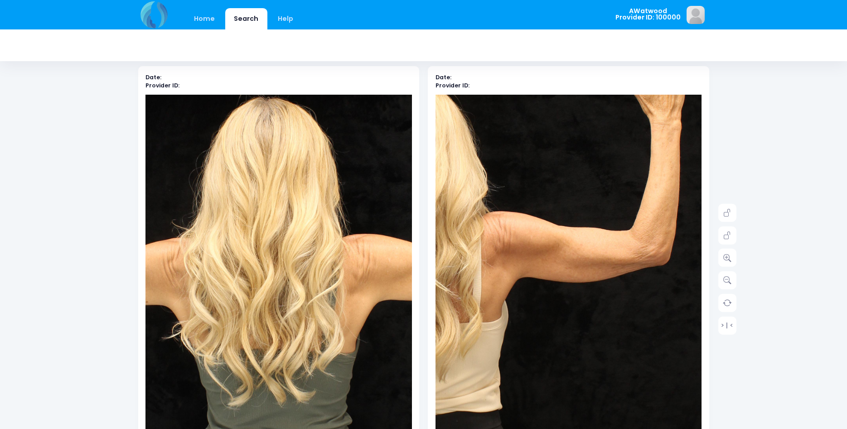
click at [699, 296] on img at bounding box center [425, 264] width 559 height 839
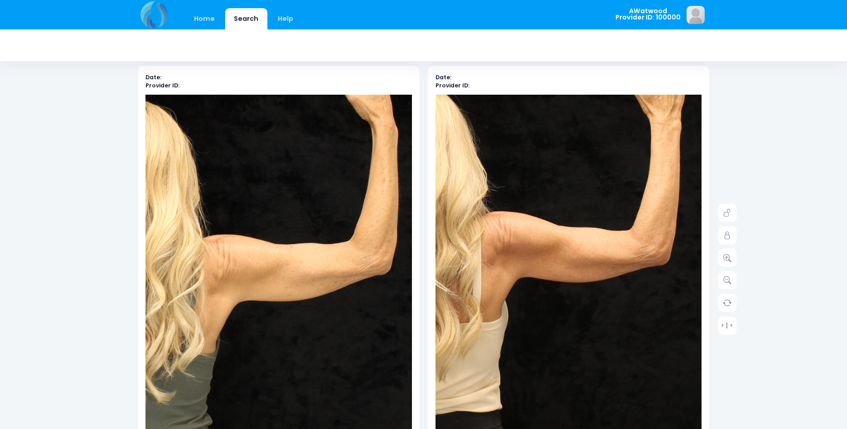
click at [406, 272] on img at bounding box center [138, 294] width 559 height 839
click at [200, 17] on link "Home" at bounding box center [204, 18] width 39 height 21
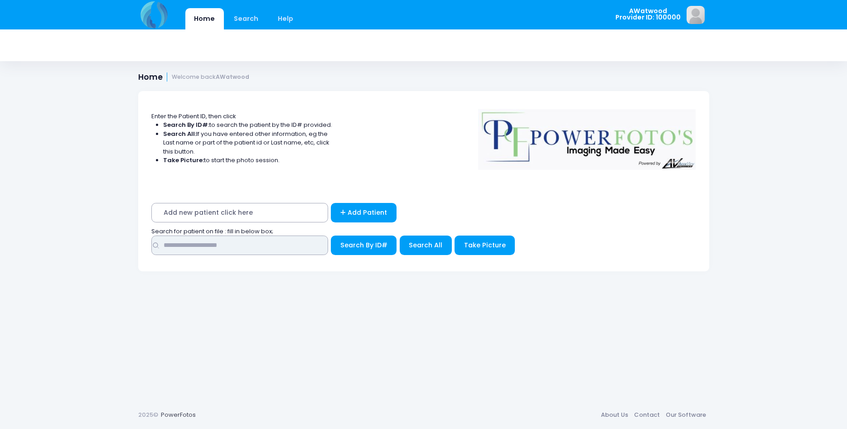
click at [188, 248] on input "text" at bounding box center [239, 245] width 177 height 19
type input "*******"
click at [432, 250] on span "Search All" at bounding box center [426, 245] width 34 height 9
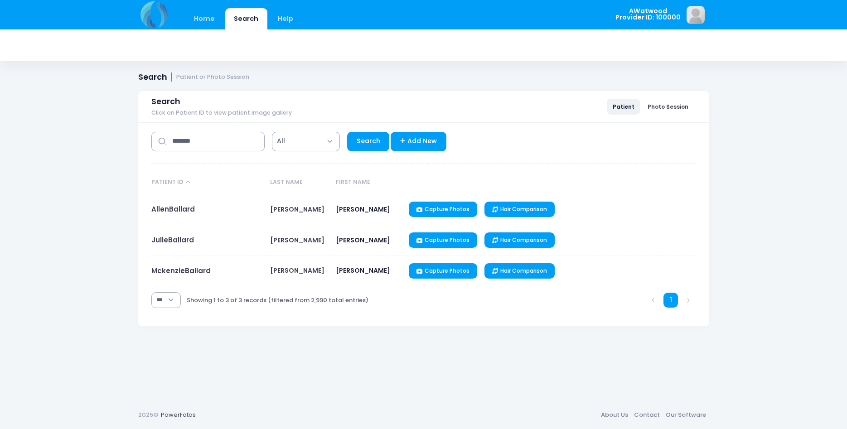
select select "***"
click at [181, 239] on link "JulieBallard" at bounding box center [172, 240] width 43 height 10
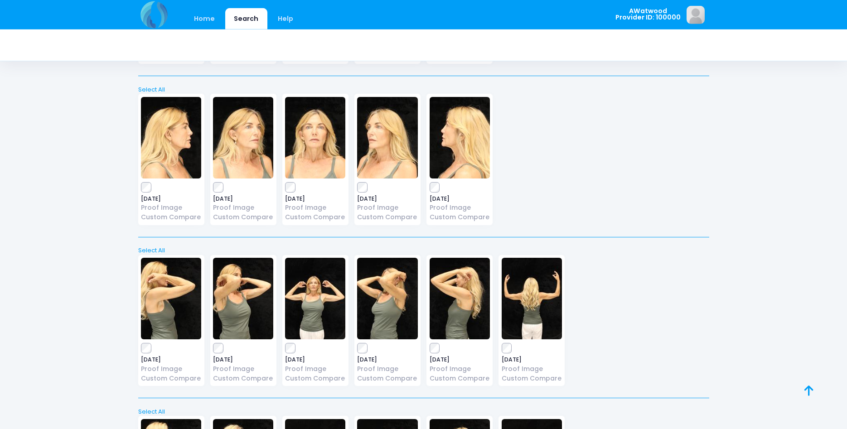
scroll to position [2229, 0]
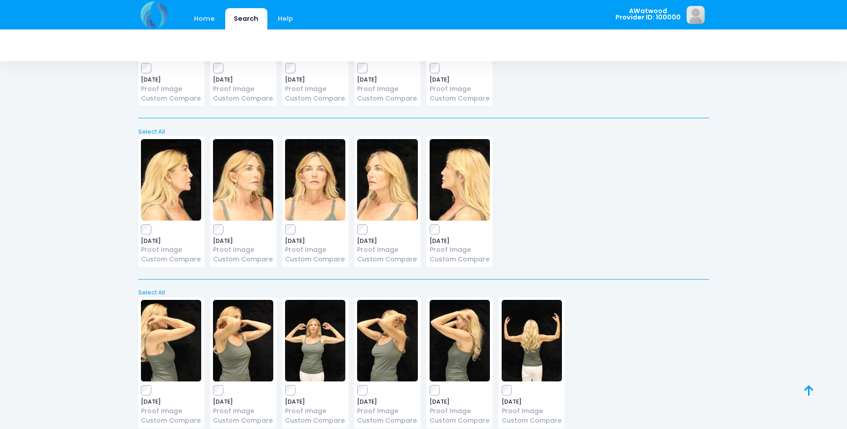
click at [309, 180] on img at bounding box center [315, 180] width 60 height 82
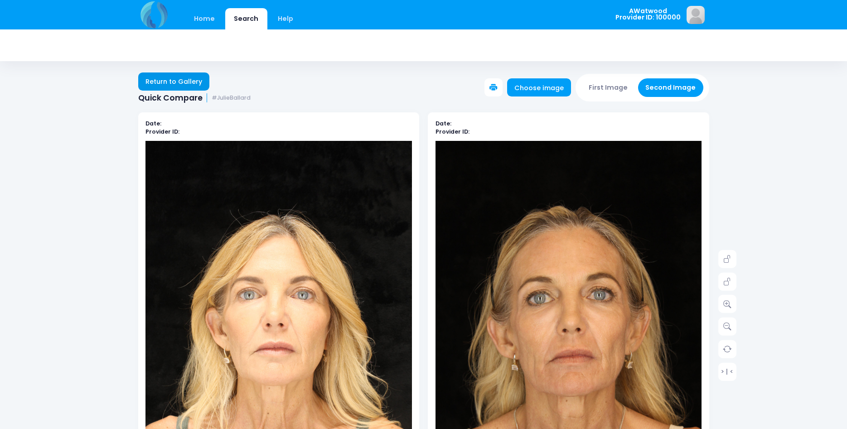
click at [182, 78] on link "Return to Gallery" at bounding box center [174, 82] width 72 height 18
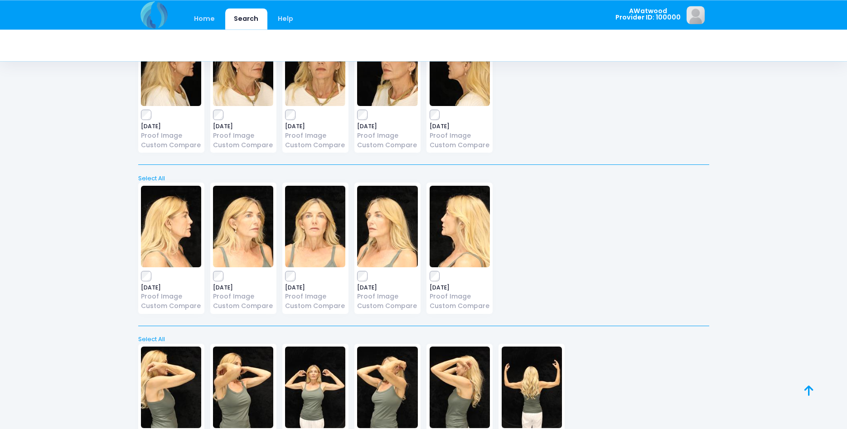
scroll to position [2127, 0]
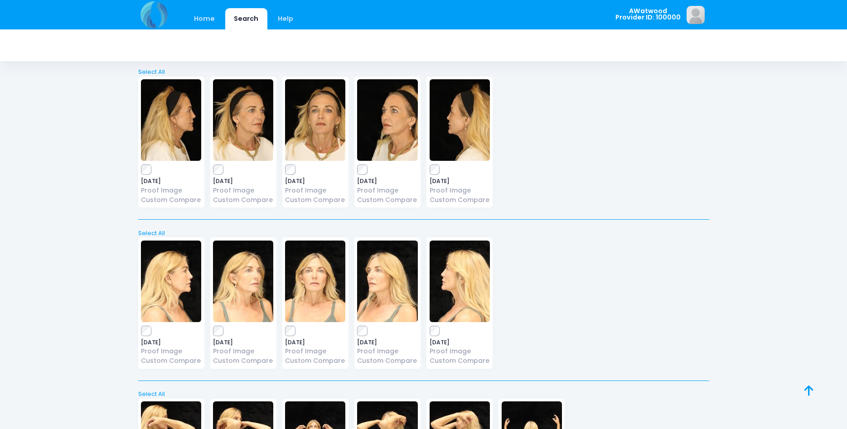
click at [320, 121] on img at bounding box center [315, 120] width 60 height 82
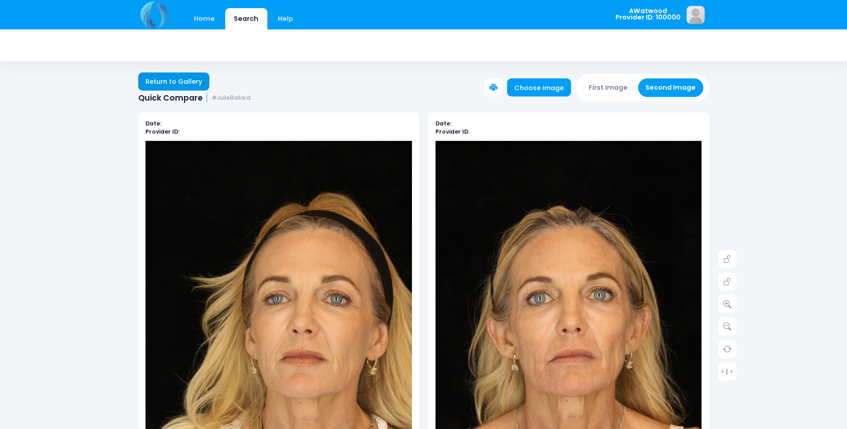
click at [167, 80] on link "Return to Gallery" at bounding box center [174, 82] width 72 height 18
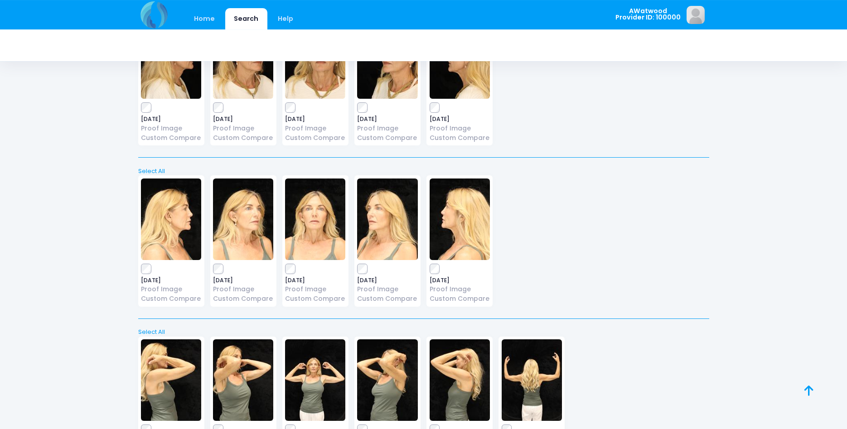
scroll to position [2136, 0]
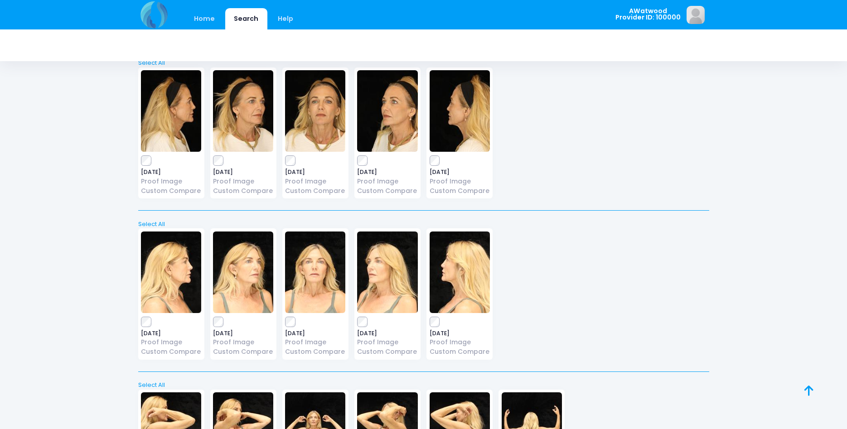
click at [238, 111] on img at bounding box center [243, 111] width 60 height 82
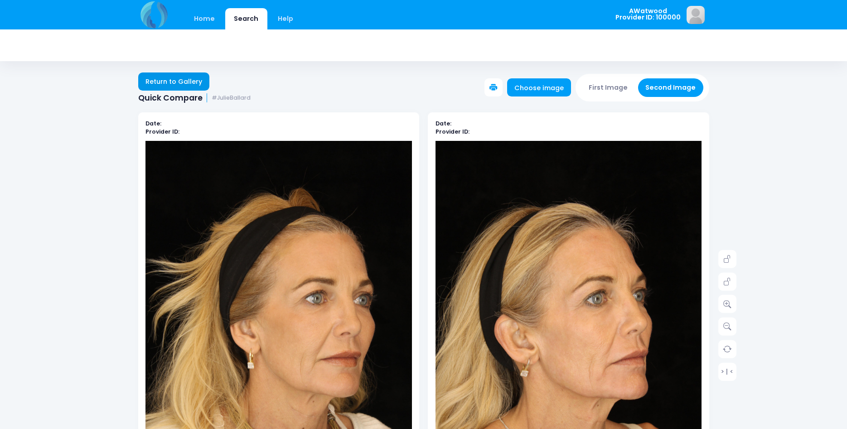
click at [180, 76] on link "Return to Gallery" at bounding box center [174, 82] width 72 height 18
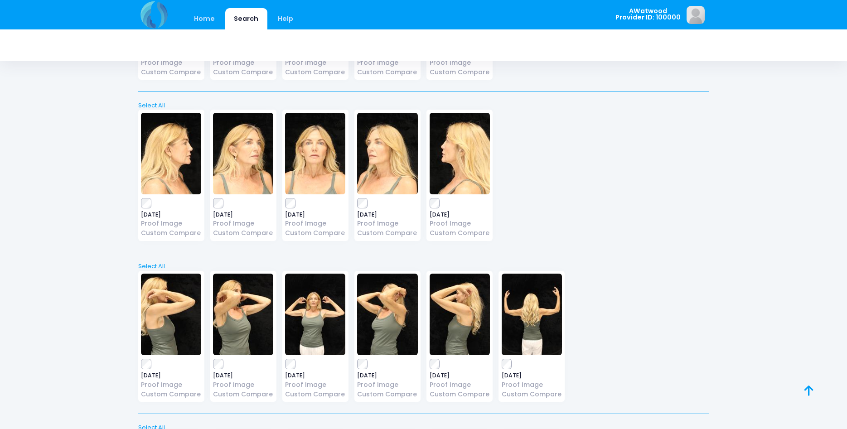
scroll to position [2266, 0]
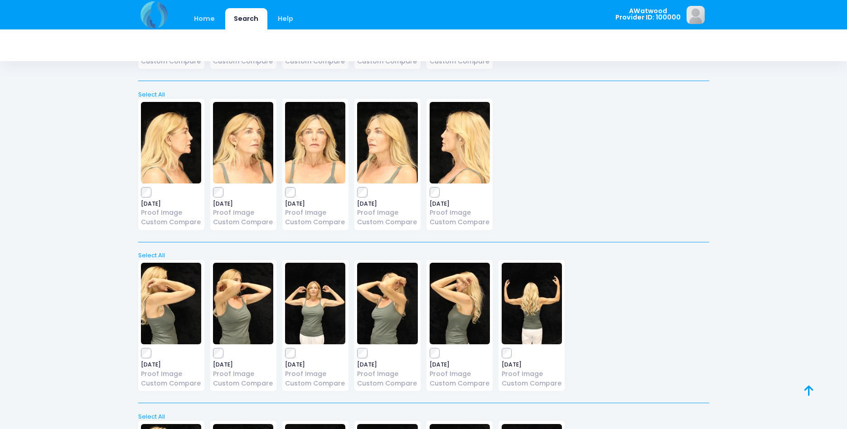
click at [243, 155] on img at bounding box center [243, 143] width 60 height 82
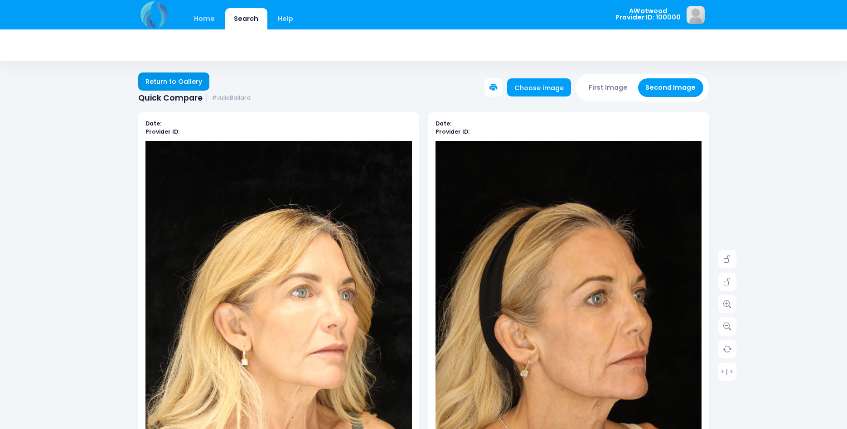
click at [187, 80] on link "Return to Gallery" at bounding box center [174, 82] width 72 height 18
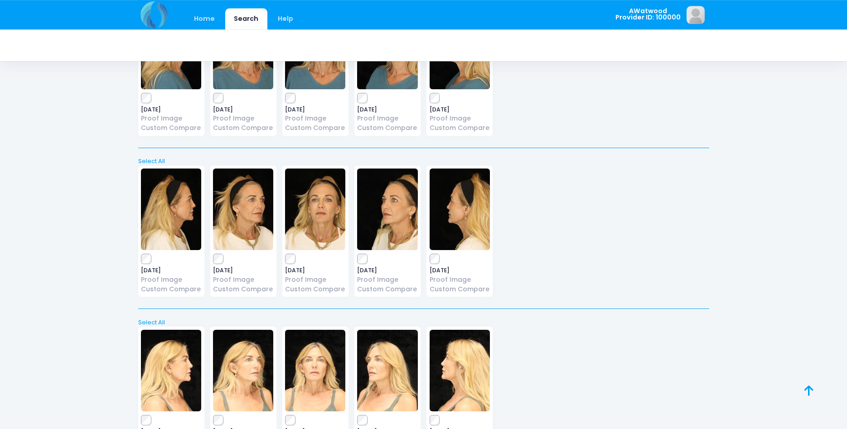
scroll to position [2034, 0]
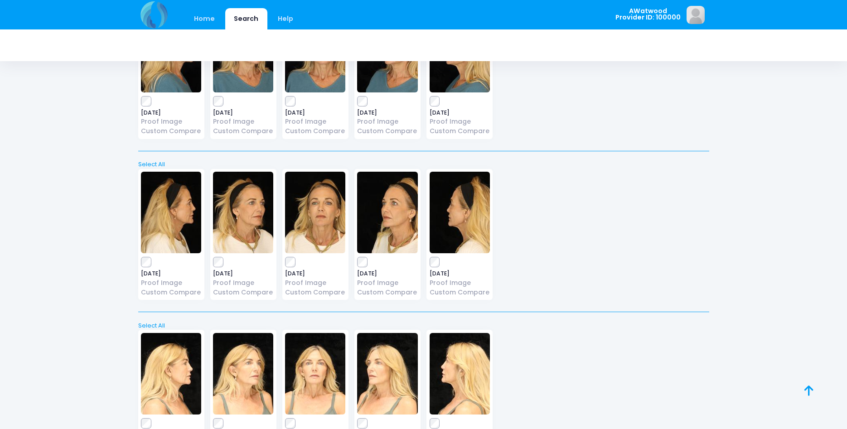
click at [392, 219] on img at bounding box center [387, 213] width 60 height 82
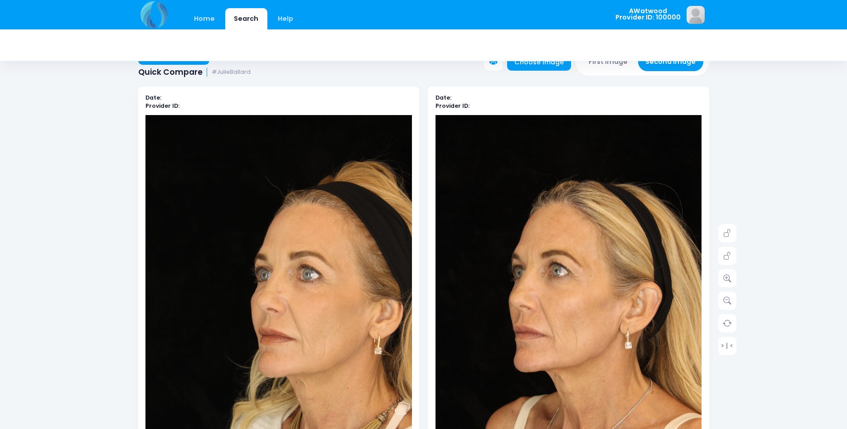
scroll to position [46, 0]
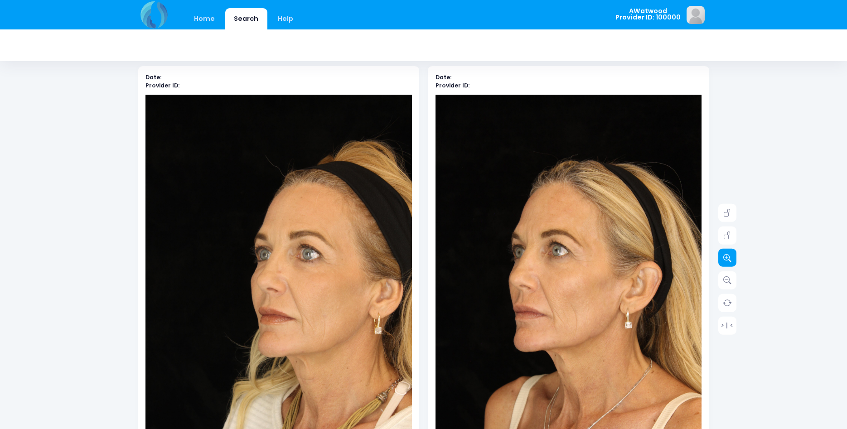
click at [730, 262] on icon at bounding box center [727, 258] width 8 height 8
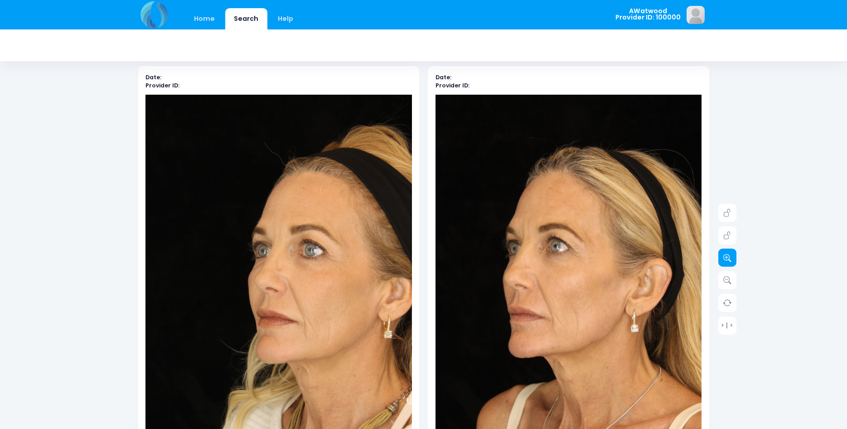
click at [730, 262] on icon at bounding box center [727, 258] width 8 height 8
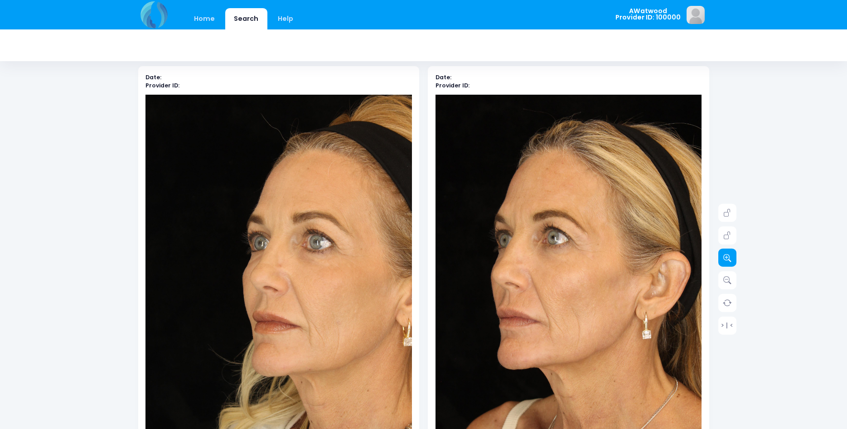
click at [730, 262] on icon at bounding box center [727, 258] width 8 height 8
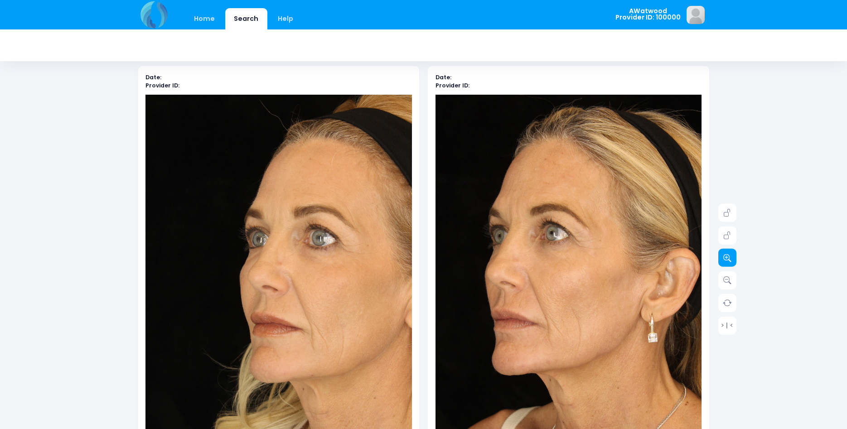
click at [730, 262] on icon at bounding box center [727, 258] width 8 height 8
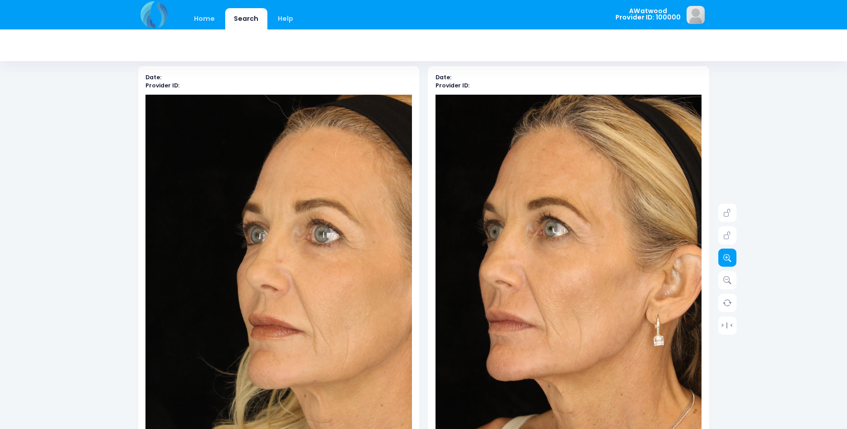
click at [729, 261] on icon at bounding box center [727, 258] width 8 height 8
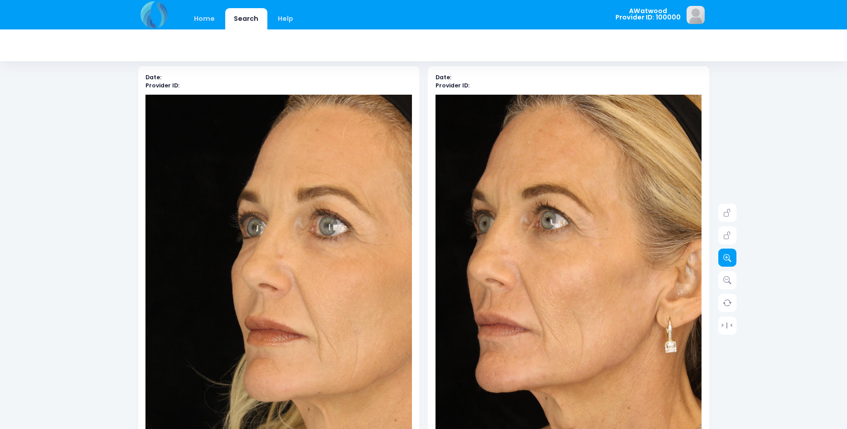
click at [729, 261] on icon at bounding box center [727, 258] width 8 height 8
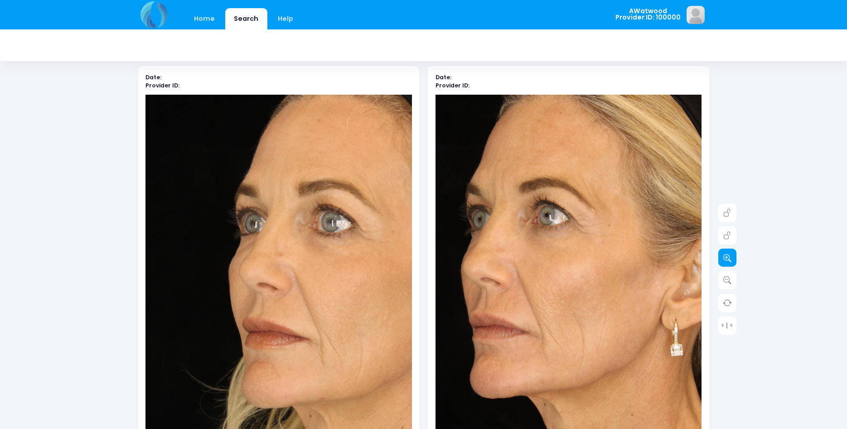
click at [729, 261] on icon at bounding box center [727, 258] width 8 height 8
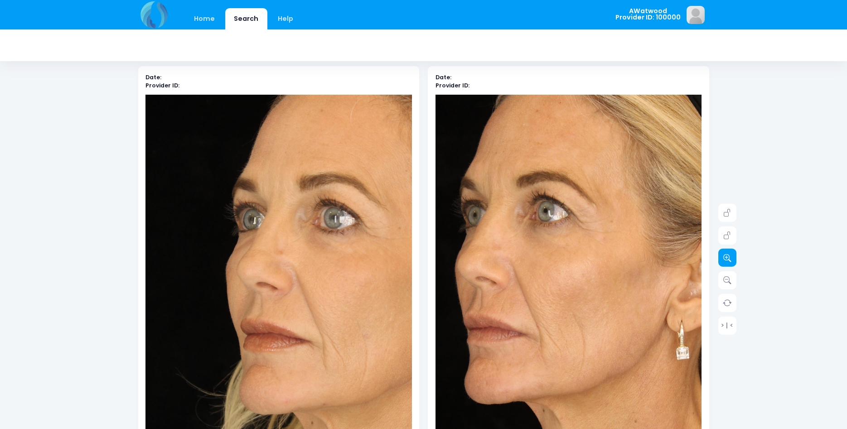
click at [729, 261] on icon at bounding box center [727, 258] width 8 height 8
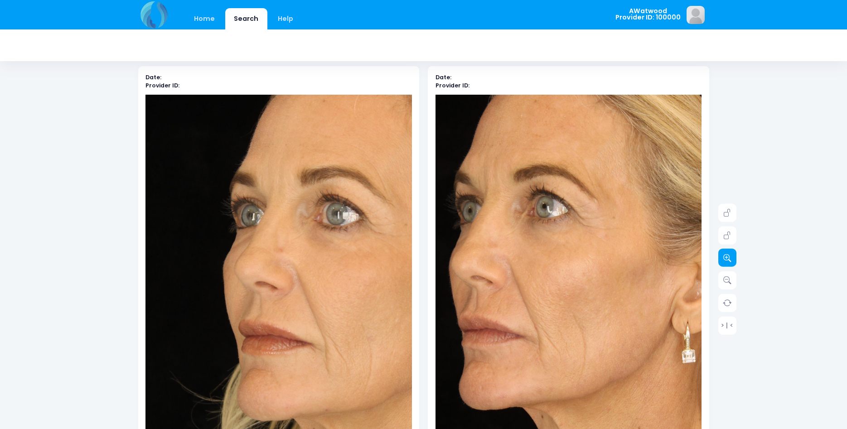
click at [729, 261] on icon at bounding box center [727, 258] width 8 height 8
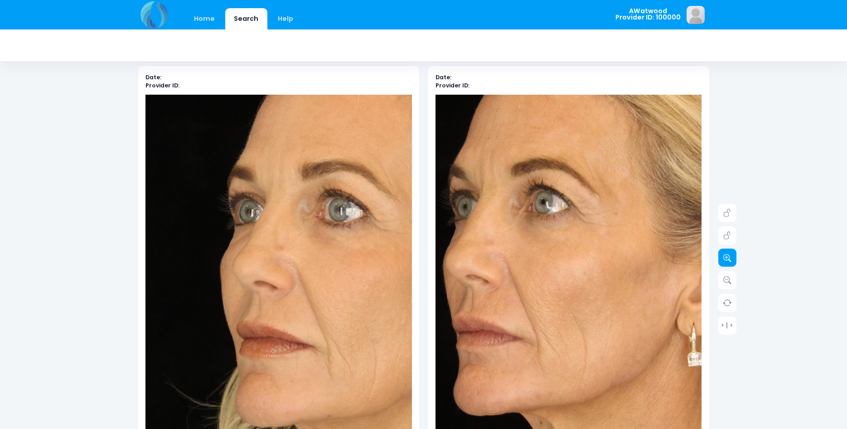
click at [729, 261] on icon at bounding box center [727, 258] width 8 height 8
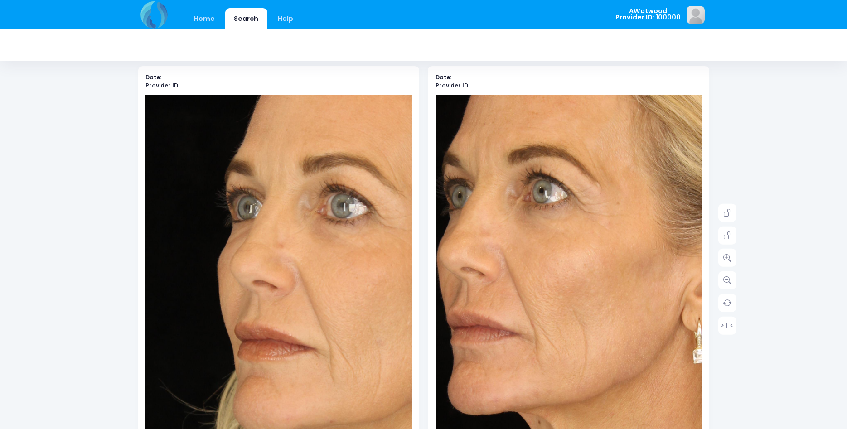
click at [569, 277] on img at bounding box center [568, 287] width 586 height 879
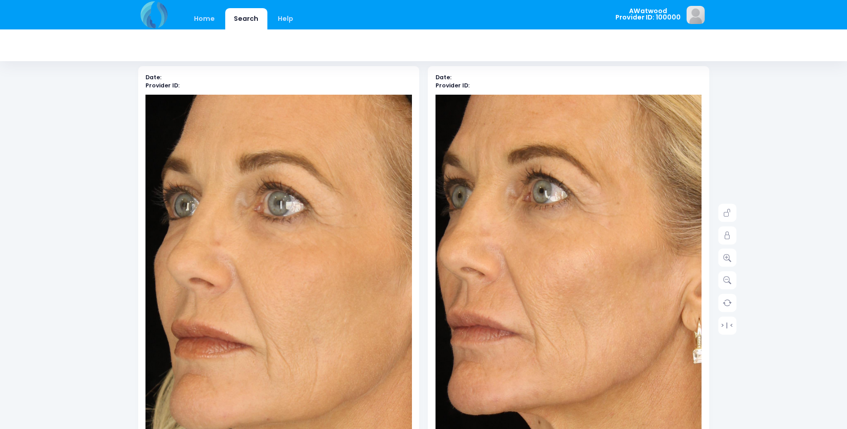
click at [331, 274] on img at bounding box center [215, 291] width 586 height 879
click at [211, 19] on link "Home" at bounding box center [204, 18] width 39 height 21
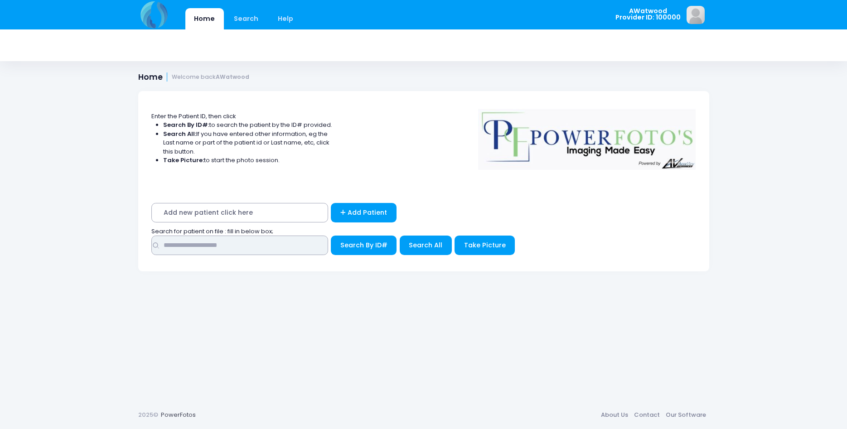
click at [178, 240] on input "text" at bounding box center [239, 245] width 177 height 19
type input "******"
click at [331, 236] on button "Search By ID#" at bounding box center [364, 245] width 66 height 19
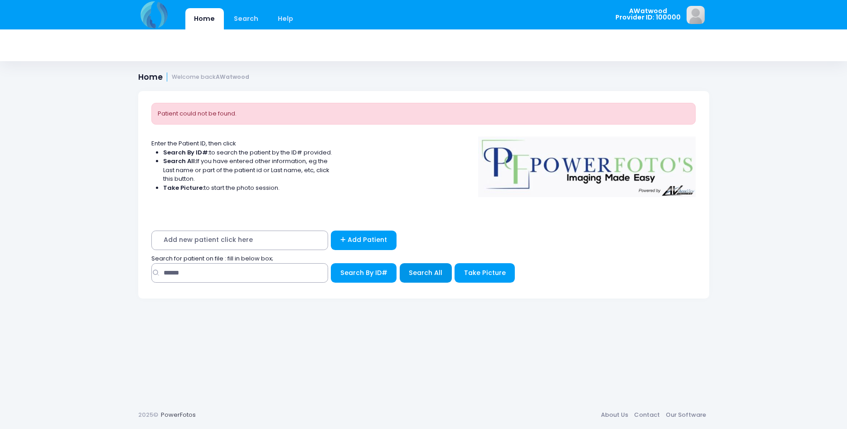
click at [418, 277] on span "Search All" at bounding box center [426, 272] width 34 height 9
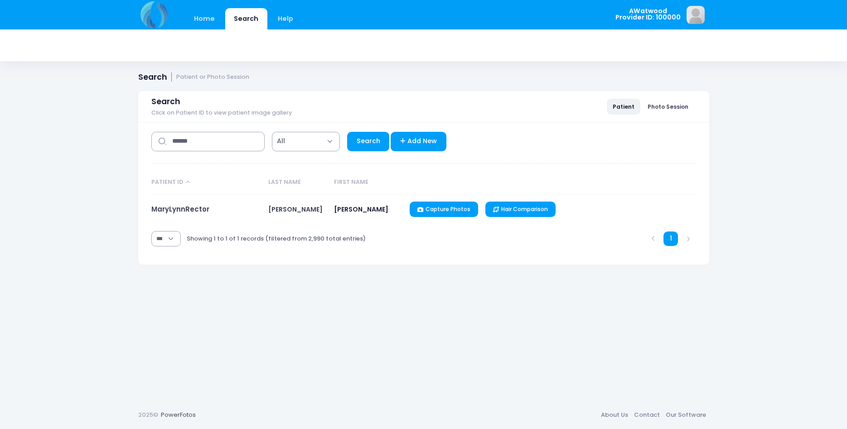
select select "***"
click at [186, 210] on link "MaryLynnRector" at bounding box center [180, 209] width 58 height 10
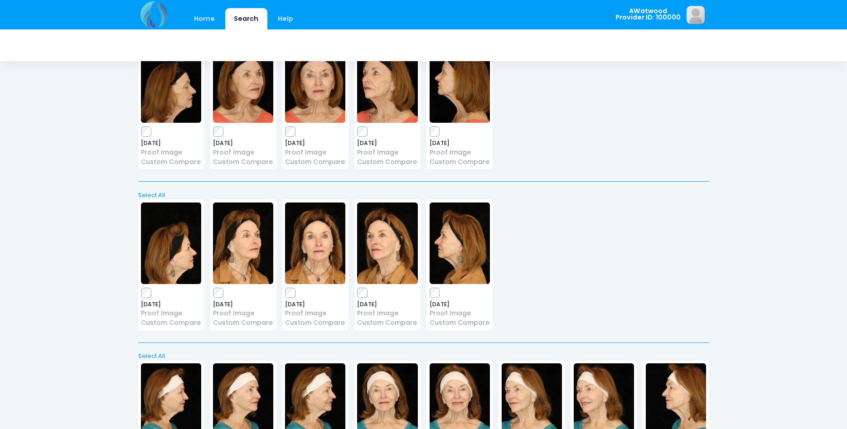
scroll to position [505, 0]
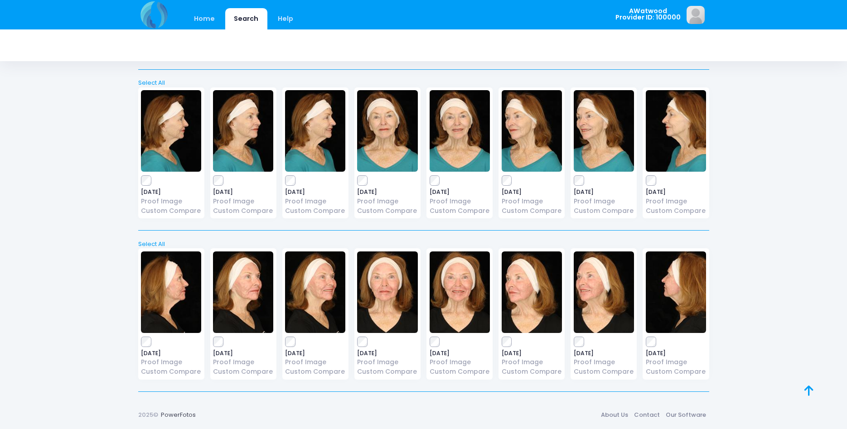
click at [248, 128] on img at bounding box center [243, 131] width 60 height 82
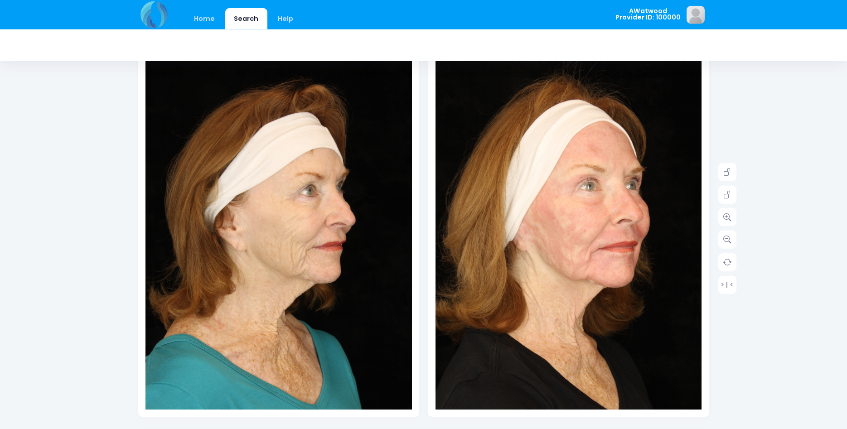
scroll to position [92, 0]
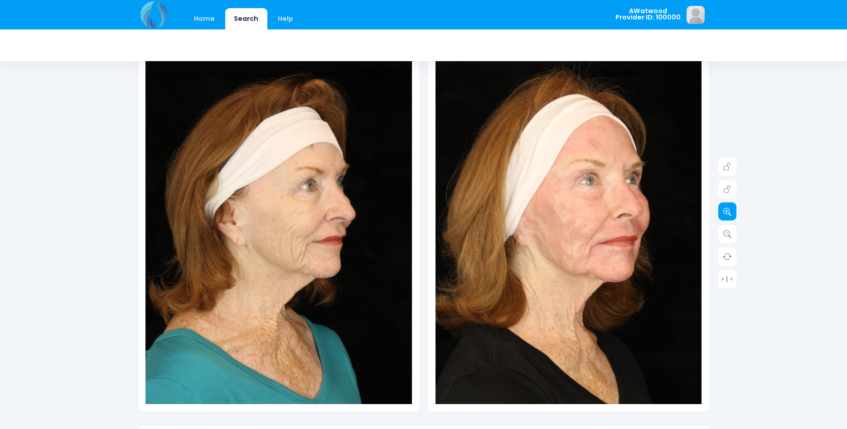
click at [723, 215] on link at bounding box center [728, 212] width 18 height 18
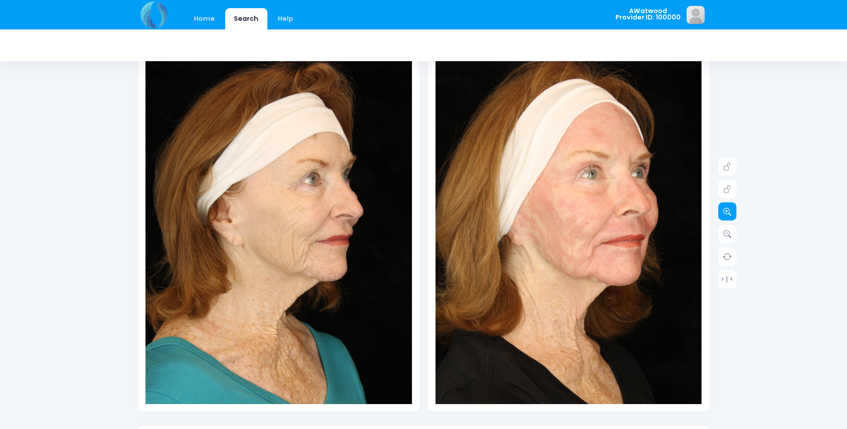
click at [723, 215] on link at bounding box center [728, 212] width 18 height 18
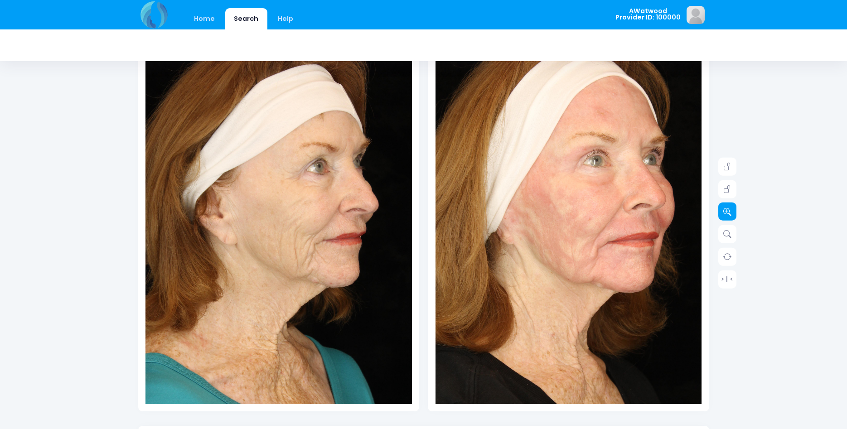
click at [723, 215] on link at bounding box center [728, 212] width 18 height 18
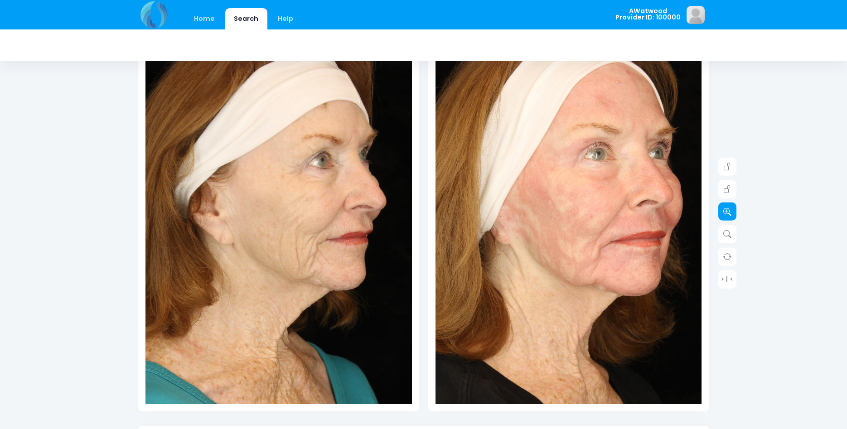
click at [723, 215] on link at bounding box center [728, 212] width 18 height 18
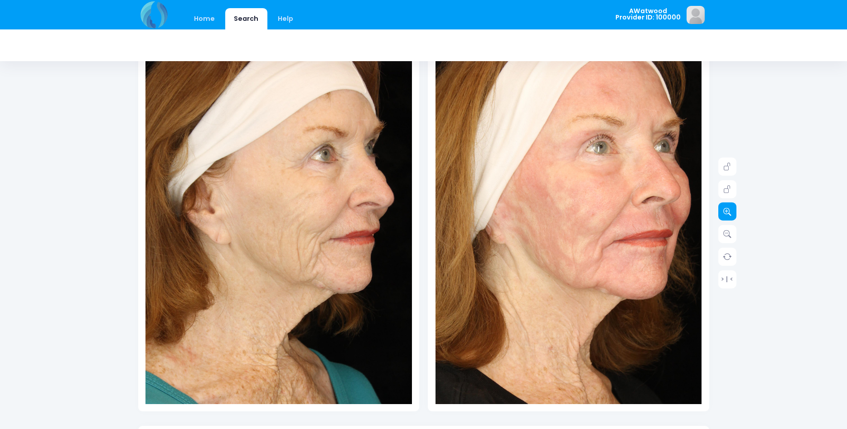
click at [723, 215] on link at bounding box center [728, 212] width 18 height 18
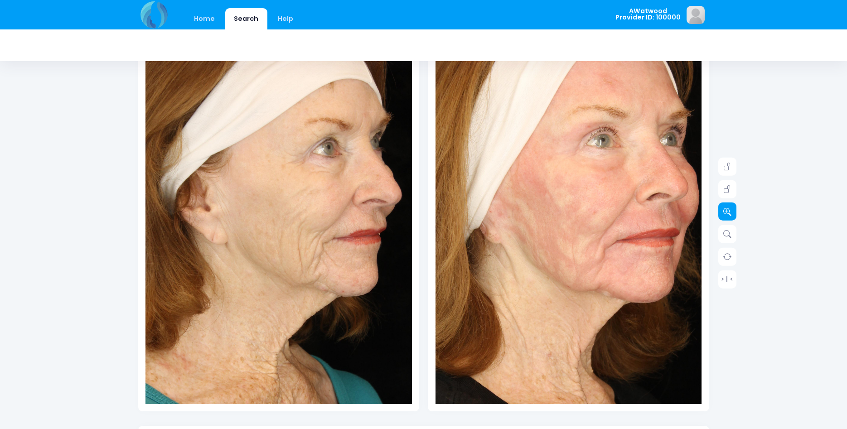
click at [723, 215] on link at bounding box center [728, 212] width 18 height 18
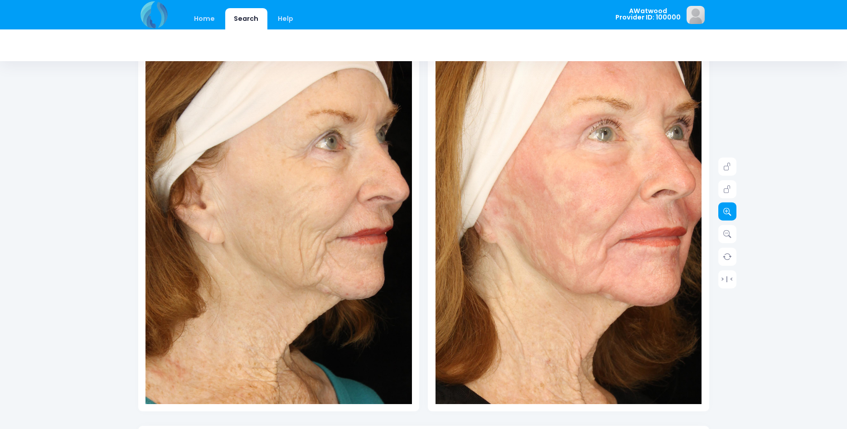
click at [723, 215] on link at bounding box center [728, 212] width 18 height 18
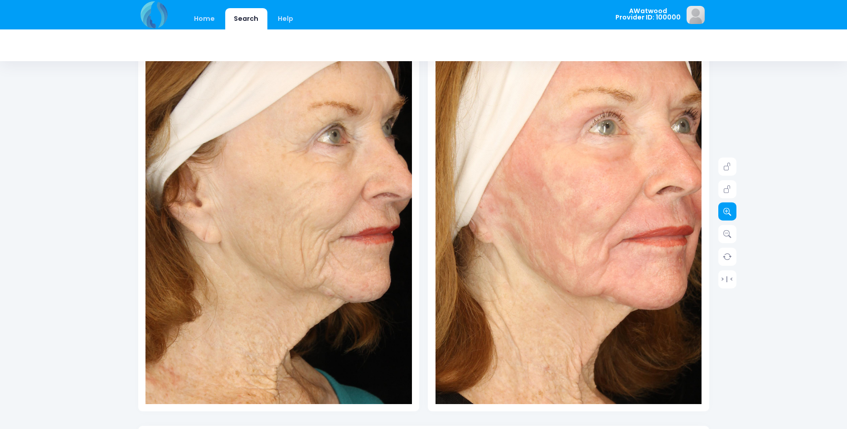
click at [723, 215] on link at bounding box center [728, 212] width 18 height 18
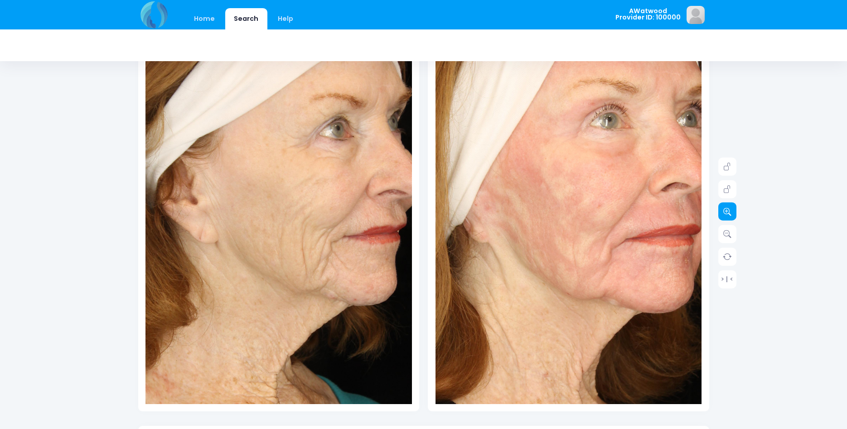
click at [723, 215] on link at bounding box center [728, 212] width 18 height 18
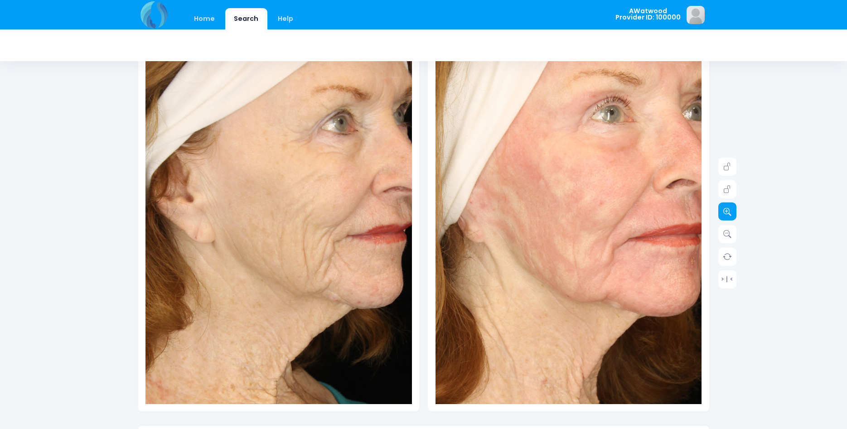
click at [723, 215] on link at bounding box center [728, 212] width 18 height 18
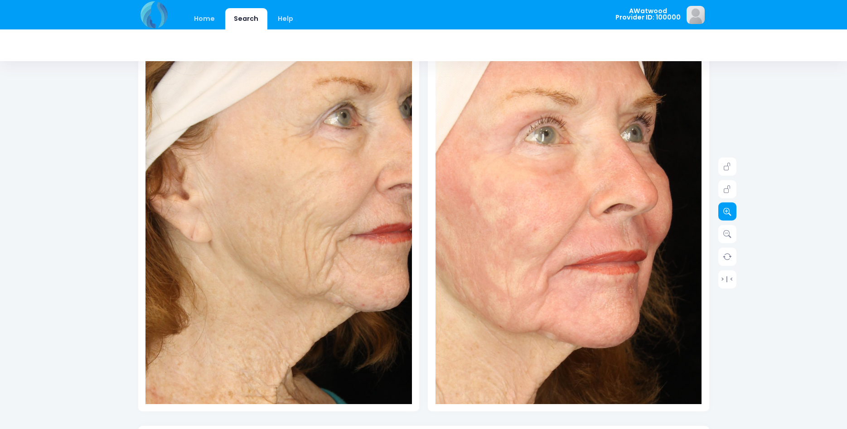
scroll to position [0, 0]
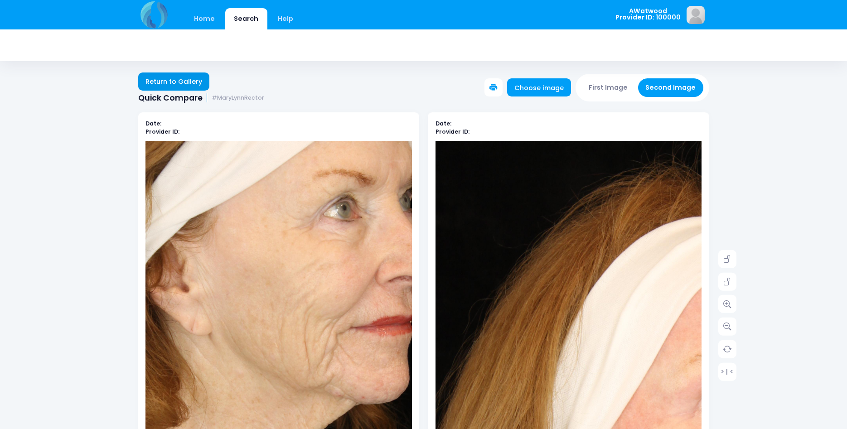
drag, startPoint x: 171, startPoint y: 77, endPoint x: 168, endPoint y: 59, distance: 17.4
click at [171, 76] on link "Return to Gallery" at bounding box center [174, 82] width 72 height 18
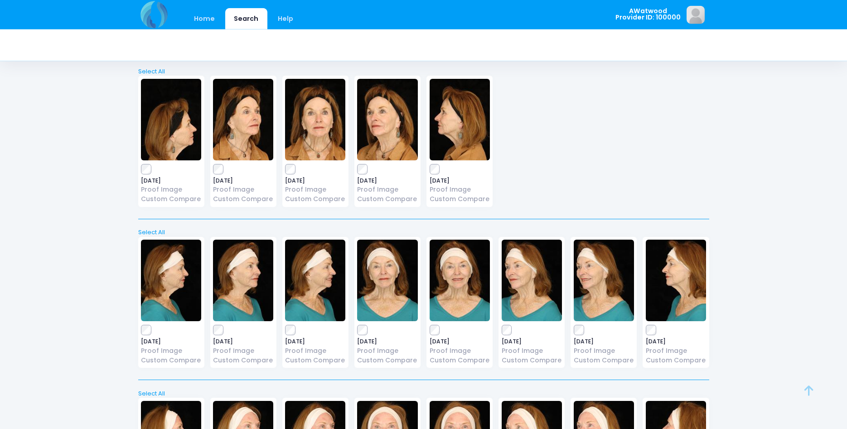
scroll to position [505, 0]
